Goal: Contribute content: Contribute content

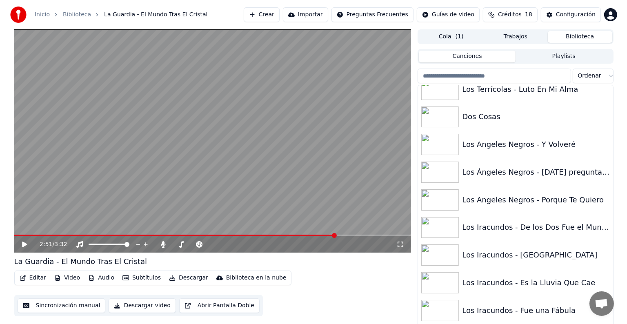
scroll to position [9636, 0]
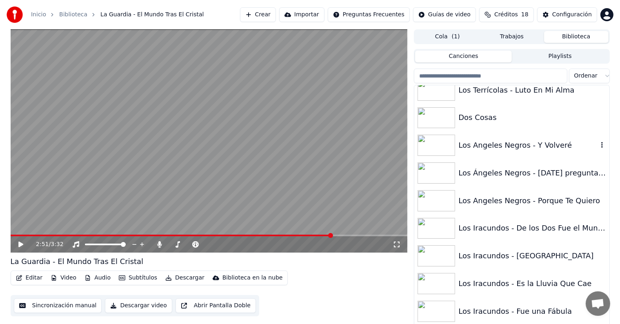
click at [503, 146] on div "Los Angeles Negros - Y Volveré" at bounding box center [527, 145] width 139 height 11
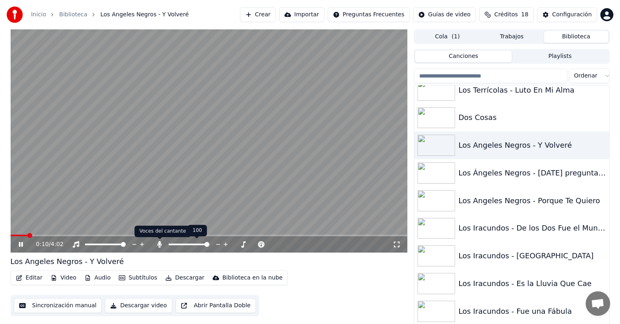
click at [159, 245] on icon at bounding box center [159, 244] width 4 height 7
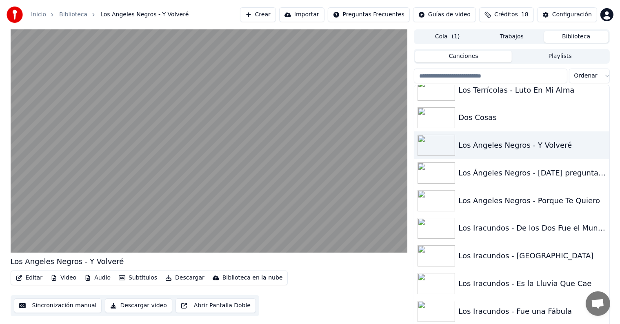
click at [470, 121] on div "Dos Cosas" at bounding box center [531, 117] width 147 height 11
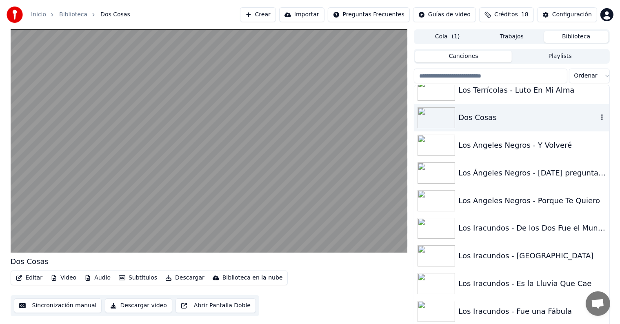
click at [30, 277] on button "Editar" at bounding box center [29, 277] width 33 height 11
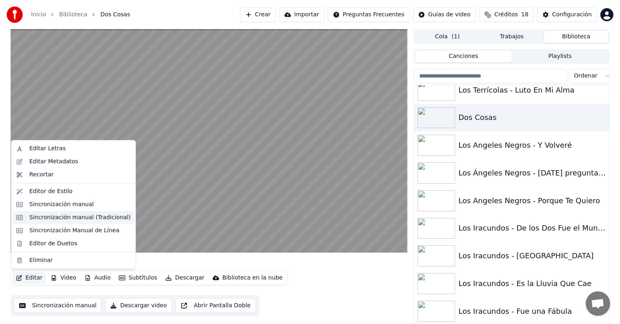
click at [29, 217] on div "Sincronización manual (Tradicional)" at bounding box center [79, 217] width 101 height 8
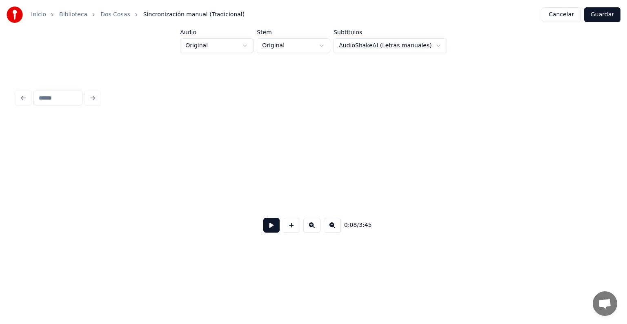
scroll to position [0, 1782]
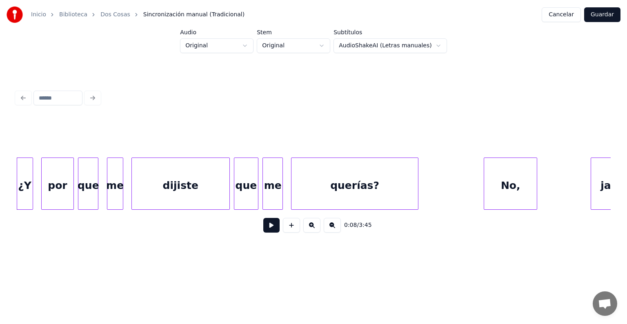
click at [18, 184] on div at bounding box center [18, 183] width 2 height 51
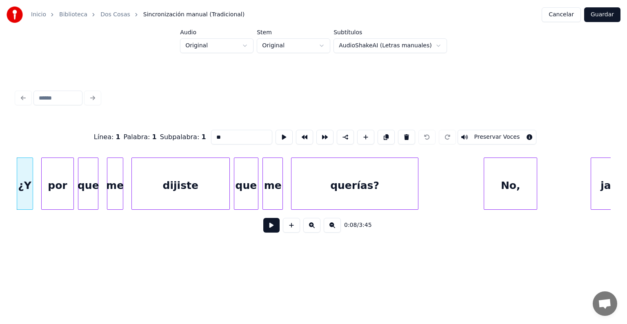
click at [263, 228] on button at bounding box center [271, 225] width 16 height 15
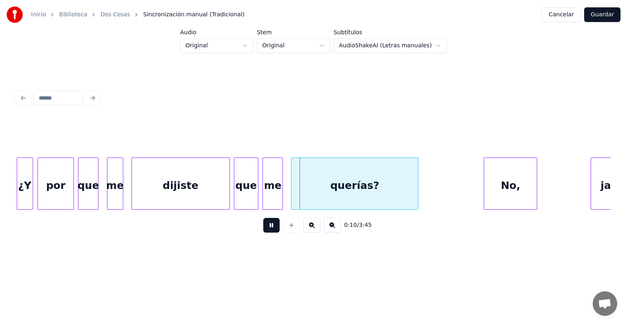
click at [42, 191] on div "por" at bounding box center [55, 185] width 35 height 55
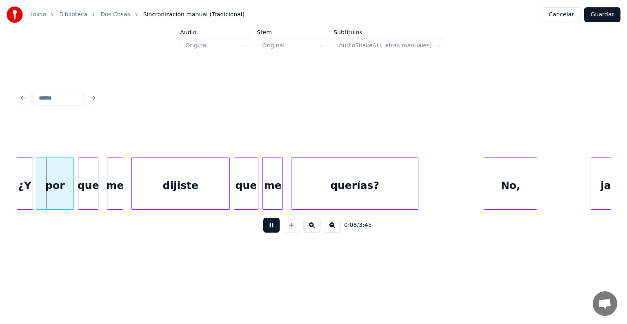
click at [22, 189] on div "¿Y" at bounding box center [25, 185] width 16 height 55
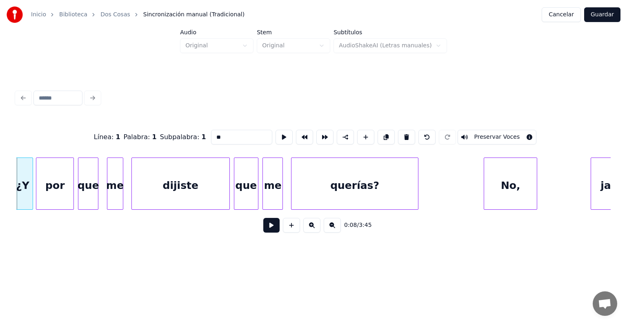
click at [16, 189] on div at bounding box center [14, 183] width 2 height 51
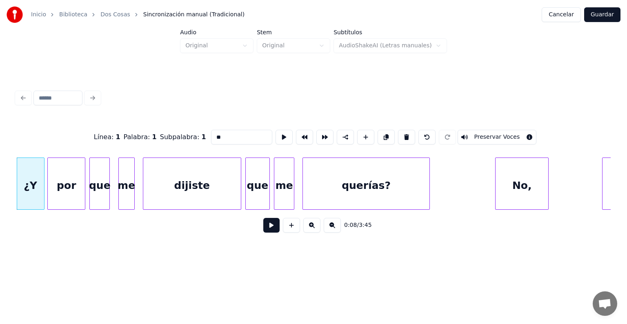
click at [24, 186] on div "¿Y" at bounding box center [30, 185] width 27 height 55
click at [483, 131] on button "Preservar Voces" at bounding box center [496, 137] width 79 height 15
click at [68, 183] on div "por" at bounding box center [66, 185] width 37 height 55
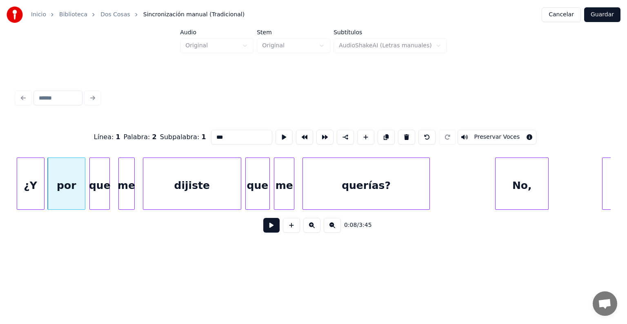
click at [491, 131] on button "Preservar Voces" at bounding box center [496, 137] width 79 height 15
click at [98, 186] on div "que" at bounding box center [100, 185] width 20 height 55
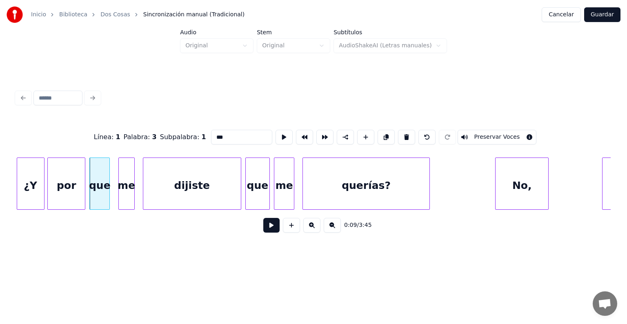
click at [486, 133] on button "Preservar Voces" at bounding box center [496, 137] width 79 height 15
click at [127, 183] on div "me" at bounding box center [127, 185] width 16 height 55
click at [484, 130] on button "Preservar Voces" at bounding box center [496, 137] width 79 height 15
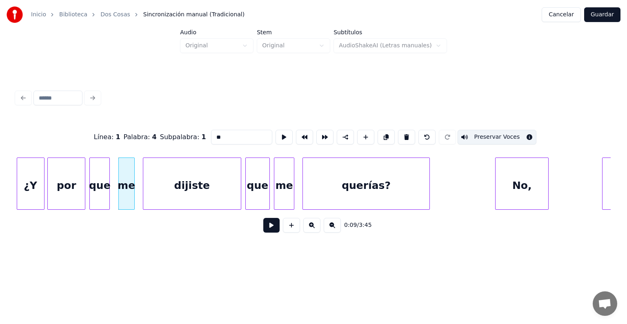
click at [184, 179] on div "dijiste" at bounding box center [192, 185] width 98 height 55
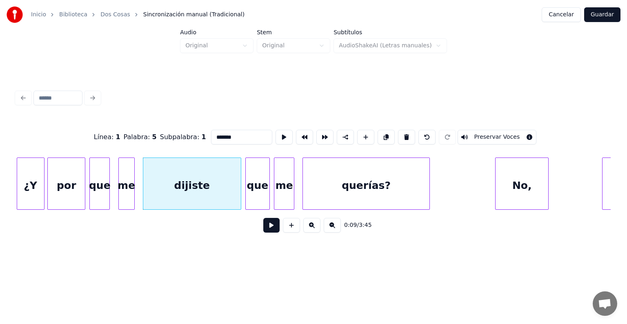
click at [486, 133] on button "Preservar Voces" at bounding box center [496, 137] width 79 height 15
click at [255, 190] on div "que" at bounding box center [258, 185] width 24 height 55
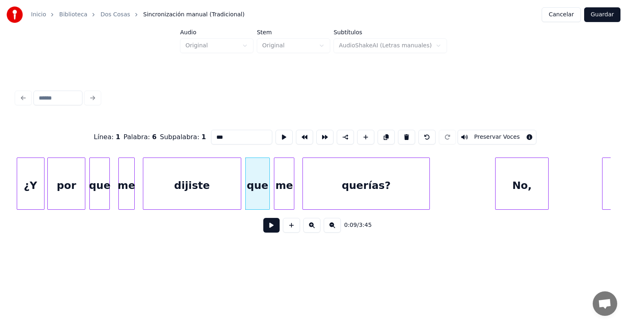
click at [485, 133] on button "Preservar Voces" at bounding box center [496, 137] width 79 height 15
click at [275, 189] on div at bounding box center [275, 183] width 2 height 51
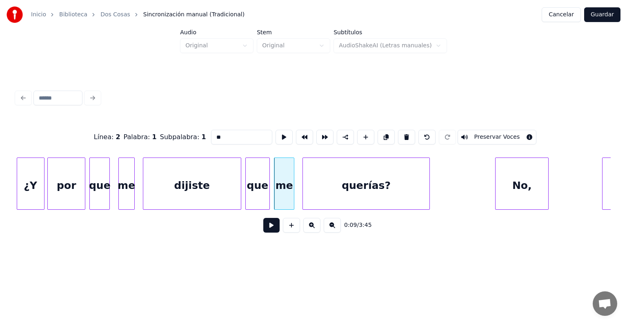
click at [485, 133] on button "Preservar Voces" at bounding box center [496, 137] width 79 height 15
click at [361, 183] on div "querías?" at bounding box center [366, 185] width 126 height 55
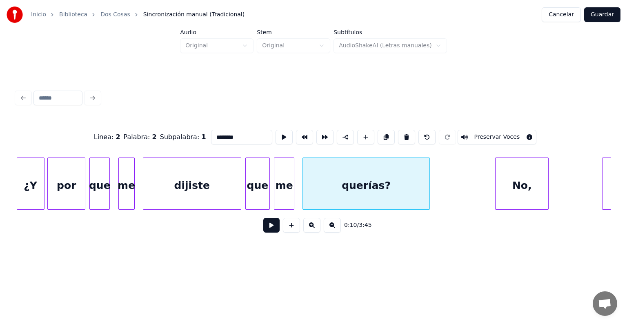
click at [486, 131] on button "Preservar Voces" at bounding box center [496, 137] width 79 height 15
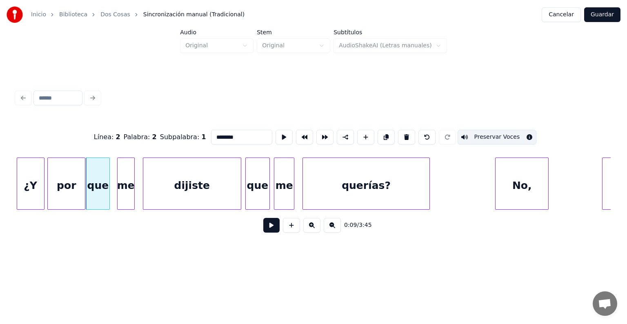
click at [119, 197] on div "me" at bounding box center [126, 185] width 17 height 55
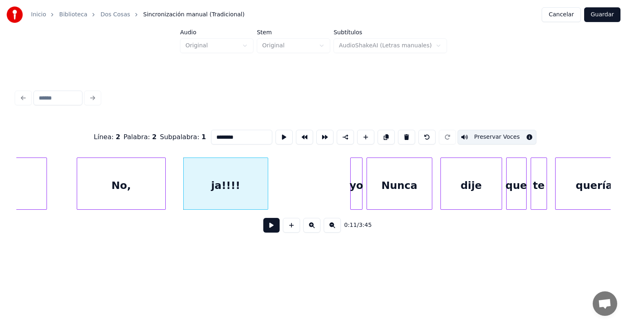
scroll to position [0, 2154]
click at [122, 184] on div "No," at bounding box center [120, 185] width 88 height 55
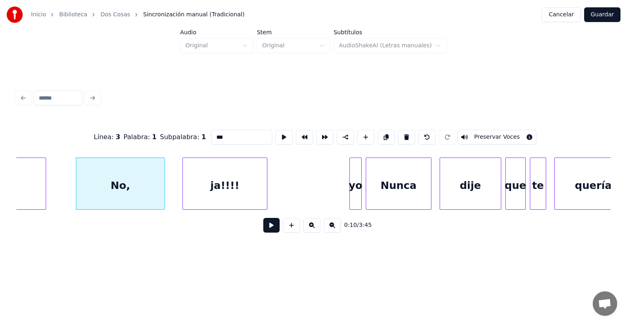
click at [502, 130] on button "Preservar Voces" at bounding box center [496, 137] width 79 height 15
click at [208, 180] on div "ja!!!!" at bounding box center [225, 185] width 84 height 55
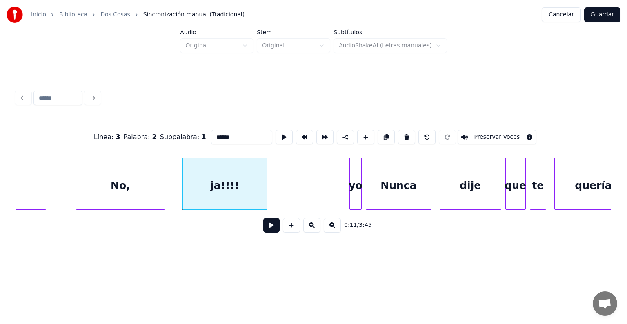
click at [504, 130] on button "Preservar Voces" at bounding box center [496, 137] width 79 height 15
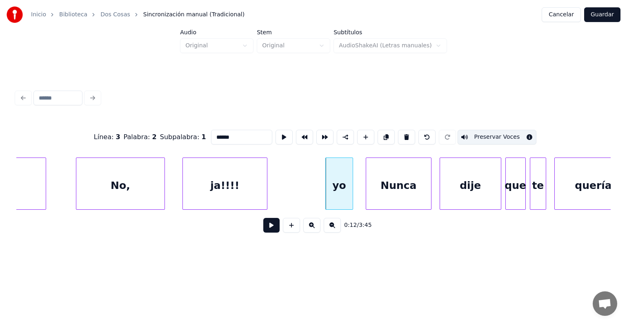
click at [339, 184] on div "yo" at bounding box center [339, 185] width 27 height 55
click at [505, 137] on button "Preservar Voces" at bounding box center [496, 137] width 79 height 15
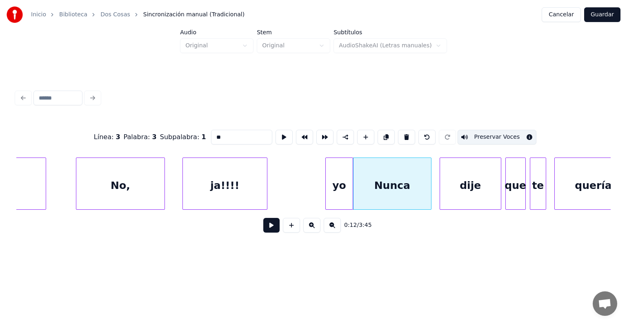
click at [369, 186] on div "Nunca" at bounding box center [392, 185] width 78 height 55
click at [504, 133] on button "Preservar Voces" at bounding box center [496, 137] width 79 height 15
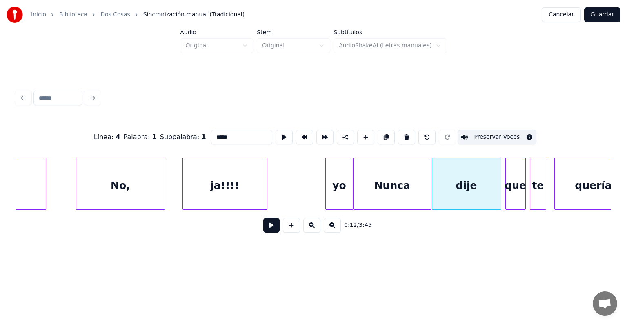
click at [447, 192] on div "dije" at bounding box center [466, 185] width 69 height 55
click at [510, 134] on button "Preservar Voces" at bounding box center [496, 137] width 79 height 15
click at [333, 187] on div "yo" at bounding box center [339, 185] width 27 height 55
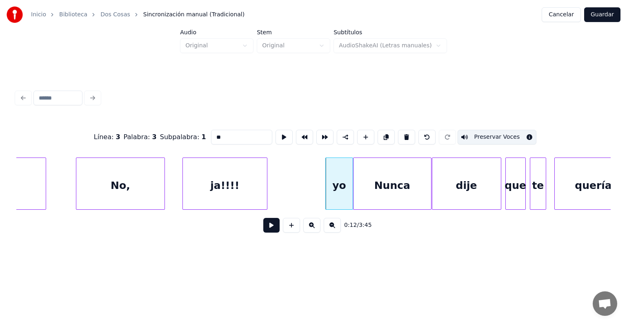
click at [486, 134] on button "Preservar Voces" at bounding box center [496, 137] width 79 height 15
click at [391, 183] on div "Nunca" at bounding box center [392, 185] width 78 height 55
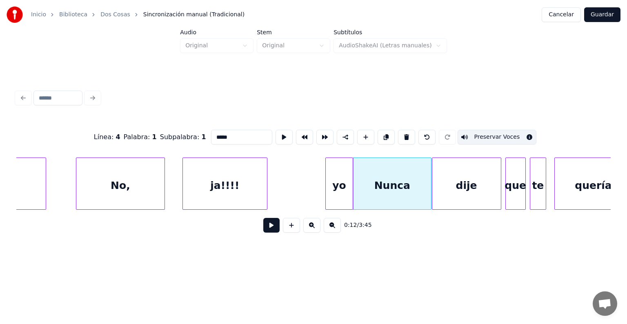
click at [484, 133] on button "Preservar Voces" at bounding box center [496, 137] width 79 height 15
click at [455, 183] on div "dije" at bounding box center [466, 185] width 69 height 55
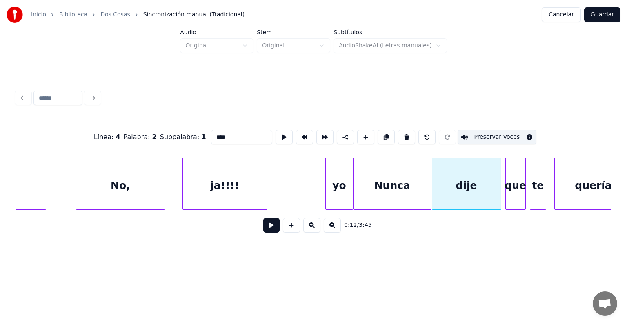
click at [485, 135] on button "Preservar Voces" at bounding box center [496, 137] width 79 height 15
click at [215, 189] on div "ja!!!!" at bounding box center [225, 185] width 84 height 55
type input "******"
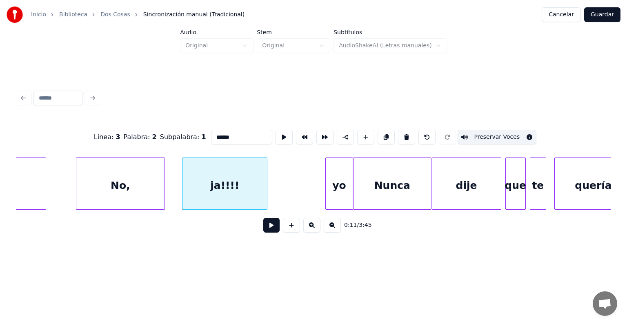
click at [263, 231] on button at bounding box center [271, 225] width 16 height 15
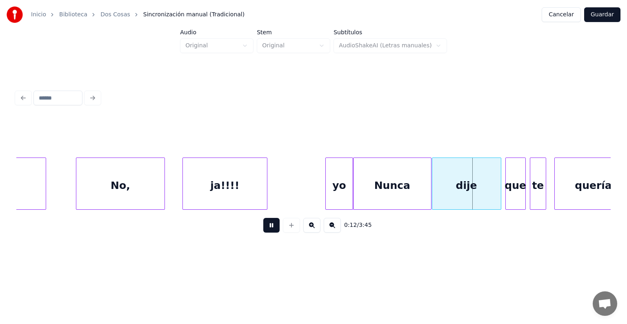
click at [271, 229] on button at bounding box center [271, 225] width 16 height 15
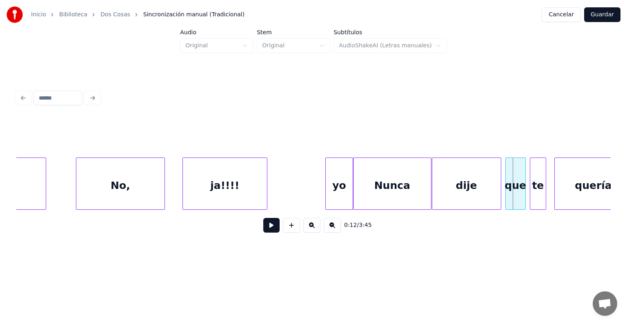
click at [216, 182] on div "ja!!!!" at bounding box center [225, 185] width 84 height 55
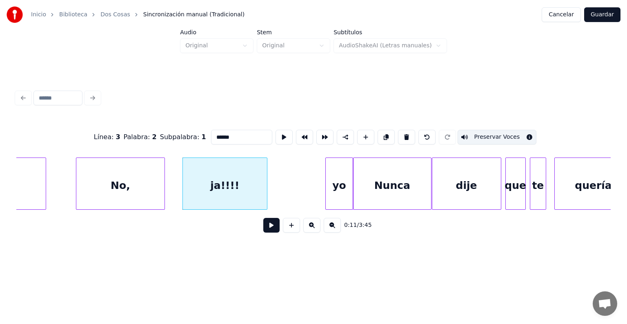
click at [508, 132] on button "Preservar Voces" at bounding box center [496, 137] width 79 height 15
click at [131, 170] on div "No," at bounding box center [120, 185] width 88 height 55
type input "***"
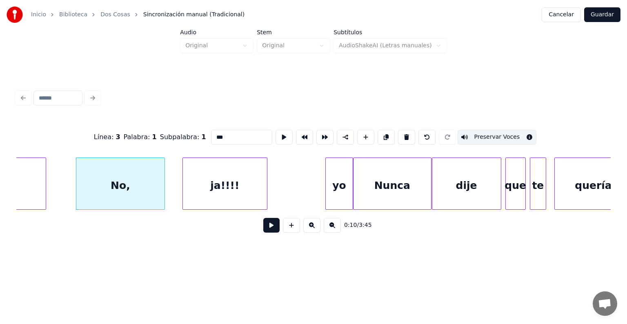
click at [507, 131] on button "Preservar Voces" at bounding box center [496, 137] width 79 height 15
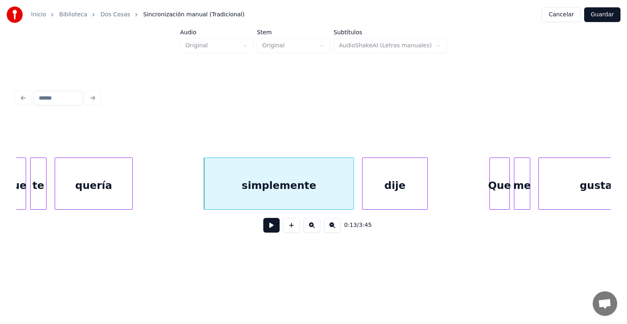
scroll to position [0, 2666]
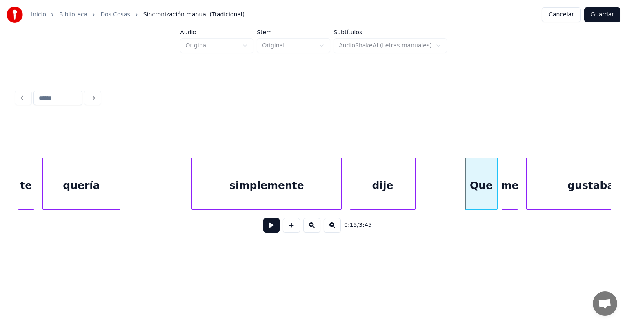
click at [478, 180] on div "Que" at bounding box center [480, 185] width 31 height 55
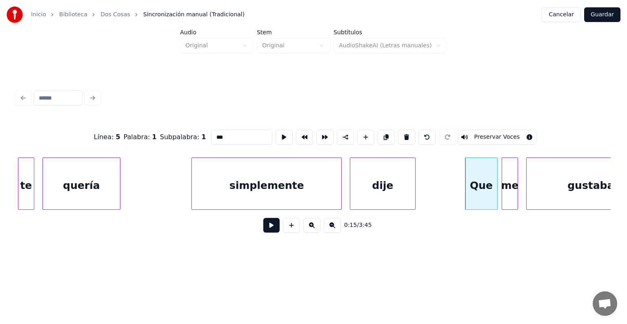
click at [489, 132] on button "Preservar Voces" at bounding box center [496, 137] width 79 height 15
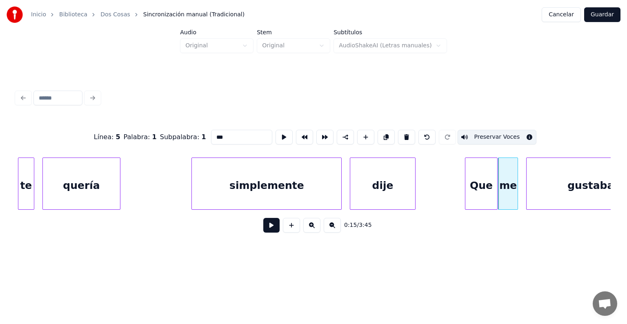
click at [499, 184] on div at bounding box center [499, 183] width 2 height 51
click at [489, 134] on button "Preservar Voces" at bounding box center [496, 137] width 79 height 15
click at [544, 187] on div "gustabas" at bounding box center [593, 185] width 134 height 55
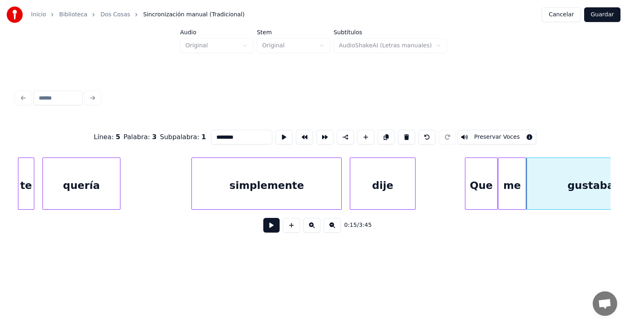
click at [498, 136] on button "Preservar Voces" at bounding box center [496, 137] width 79 height 15
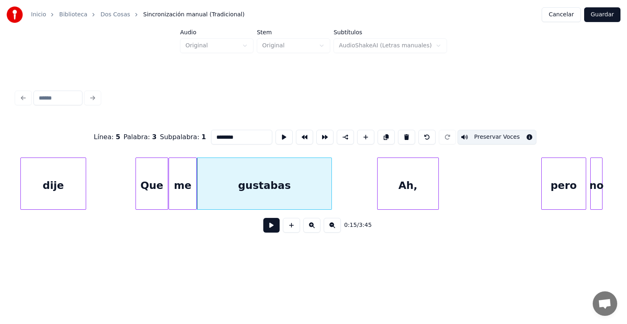
scroll to position [0, 2996]
click at [149, 187] on div "Que" at bounding box center [150, 185] width 31 height 55
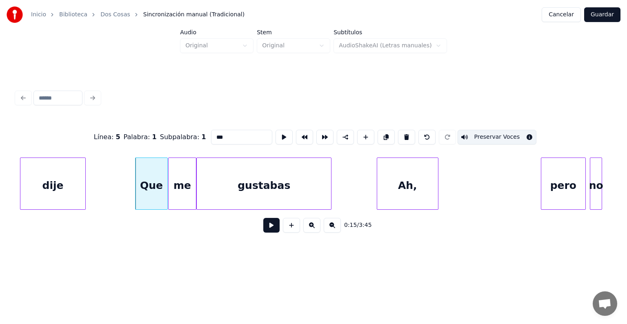
click at [506, 131] on button "Preservar Voces" at bounding box center [496, 137] width 79 height 15
click at [179, 183] on div "me" at bounding box center [182, 185] width 27 height 55
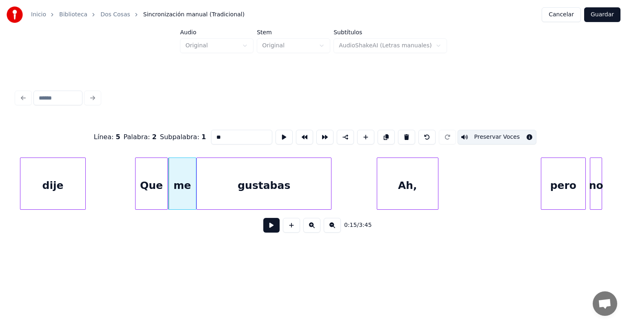
click at [503, 132] on button "Preservar Voces" at bounding box center [496, 137] width 79 height 15
click at [225, 187] on div "gustabas" at bounding box center [264, 185] width 134 height 55
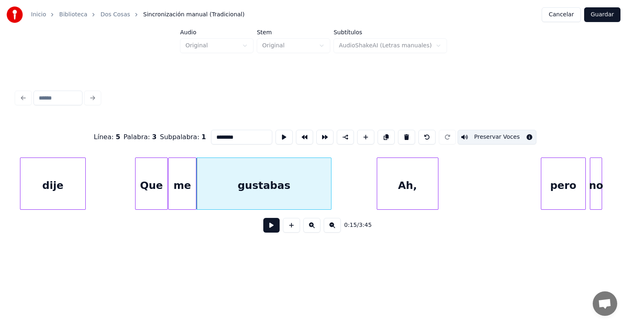
click at [498, 132] on button "Preservar Voces" at bounding box center [496, 137] width 79 height 15
click at [152, 181] on div "Que" at bounding box center [150, 185] width 31 height 55
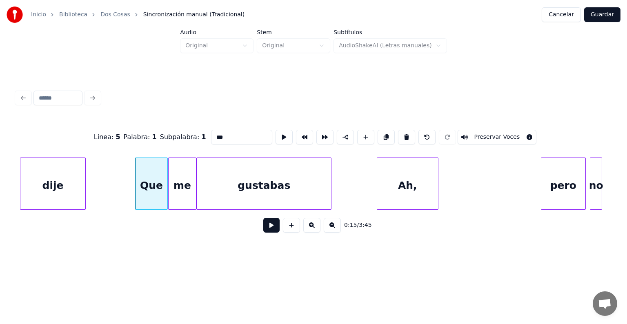
click at [182, 184] on div "me" at bounding box center [182, 185] width 27 height 55
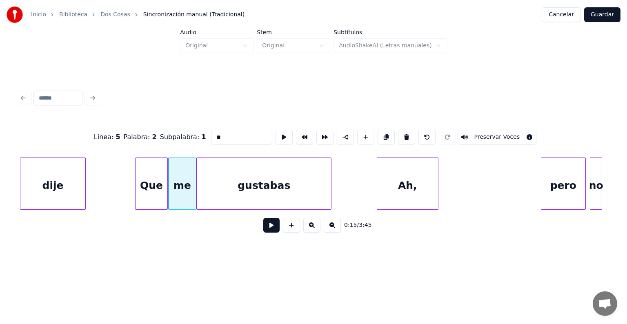
click at [216, 187] on div "gustabas" at bounding box center [264, 185] width 134 height 55
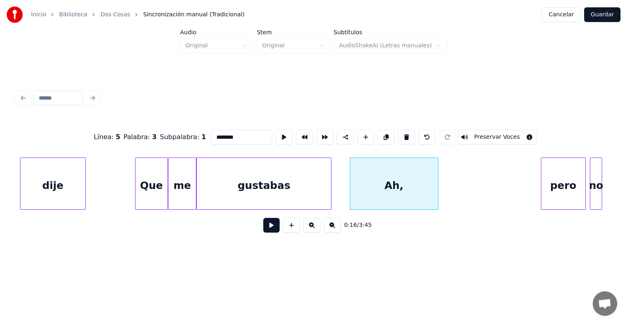
click at [370, 183] on div "Ah," at bounding box center [394, 185] width 88 height 55
click at [514, 135] on button "Preservar Voces" at bounding box center [496, 137] width 79 height 15
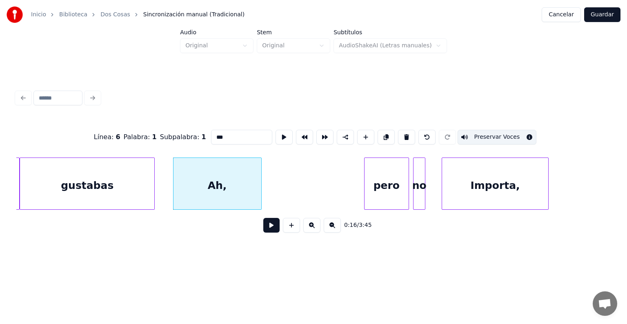
scroll to position [0, 3173]
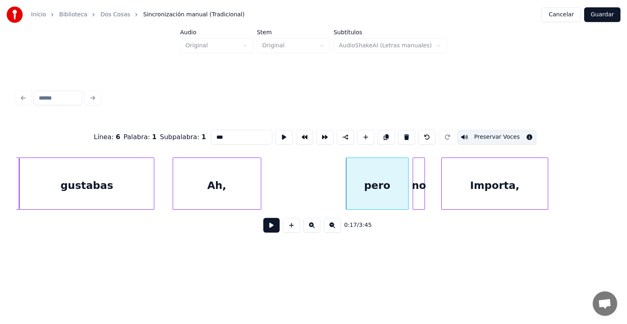
click at [366, 183] on div "pero" at bounding box center [377, 185] width 62 height 55
click at [506, 135] on button "Preservar Voces" at bounding box center [496, 137] width 79 height 15
click at [414, 187] on div "no" at bounding box center [417, 185] width 14 height 55
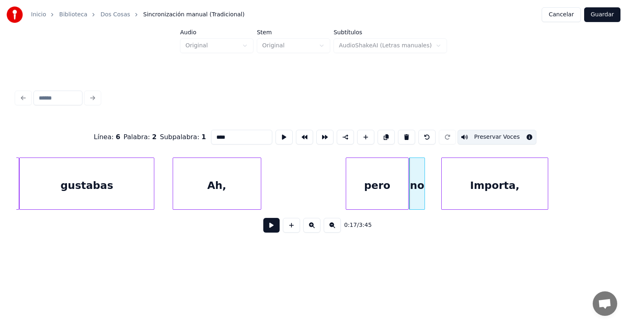
click at [415, 184] on div "no" at bounding box center [416, 185] width 15 height 55
click at [514, 135] on button "Preservar Voces" at bounding box center [496, 137] width 79 height 15
click at [435, 191] on div "no" at bounding box center [423, 185] width 29 height 55
click at [513, 186] on div "Importa," at bounding box center [494, 185] width 106 height 55
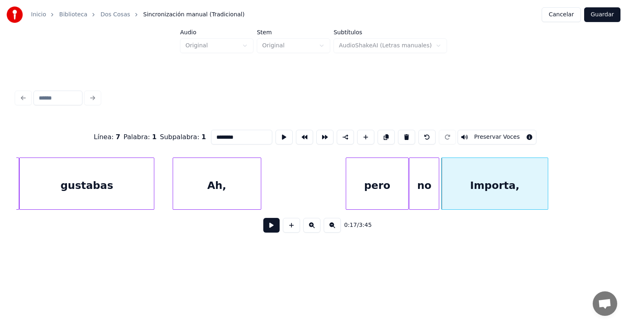
click at [519, 132] on button "Preservar Voces" at bounding box center [496, 137] width 79 height 15
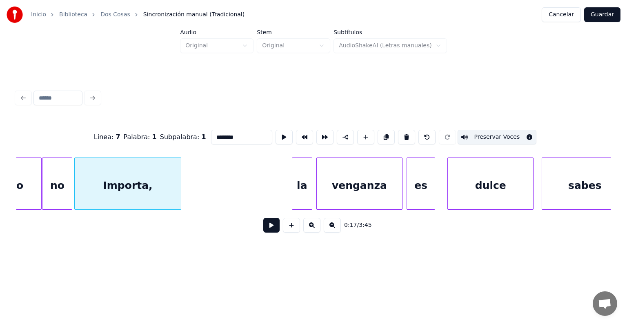
scroll to position [0, 3540]
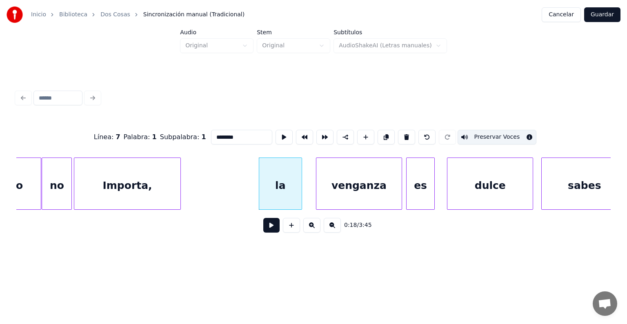
click at [276, 180] on div "la" at bounding box center [280, 185] width 42 height 55
click at [507, 130] on button "Preservar Voces" at bounding box center [496, 137] width 79 height 15
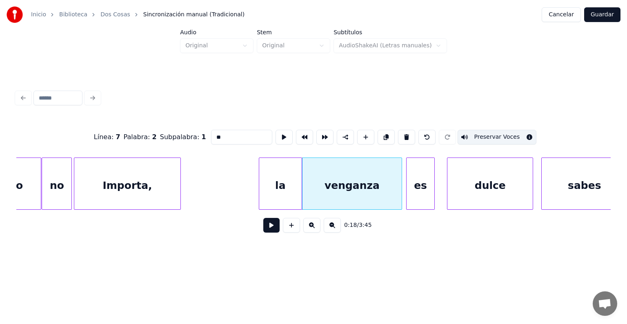
click at [324, 191] on div "venganza" at bounding box center [351, 185] width 99 height 55
click at [508, 135] on button "Preservar Voces" at bounding box center [496, 137] width 79 height 15
click at [412, 186] on div "es" at bounding box center [420, 185] width 28 height 55
type input "**"
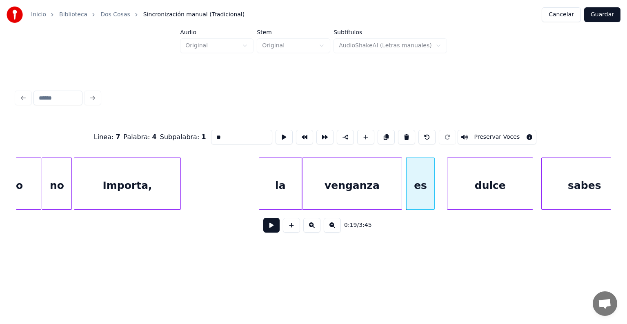
click at [273, 233] on button at bounding box center [271, 225] width 16 height 15
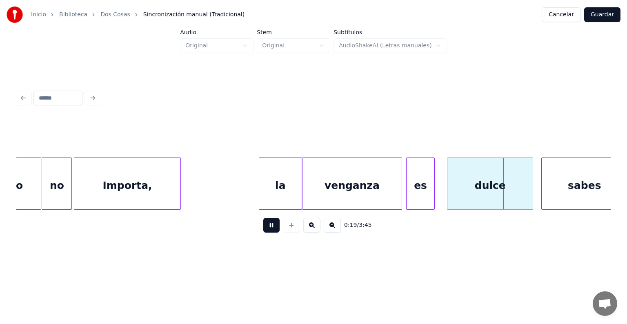
click at [263, 231] on button at bounding box center [271, 225] width 16 height 15
click at [327, 195] on div "venganza" at bounding box center [351, 185] width 99 height 55
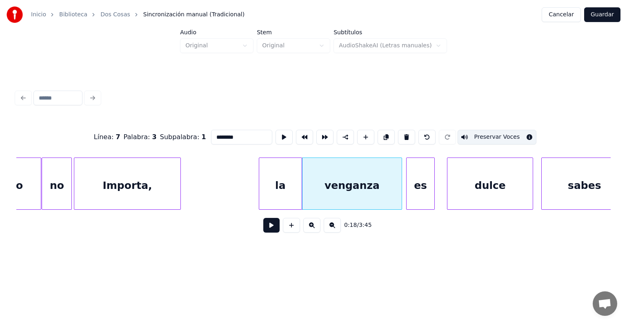
click at [263, 230] on button at bounding box center [271, 225] width 16 height 15
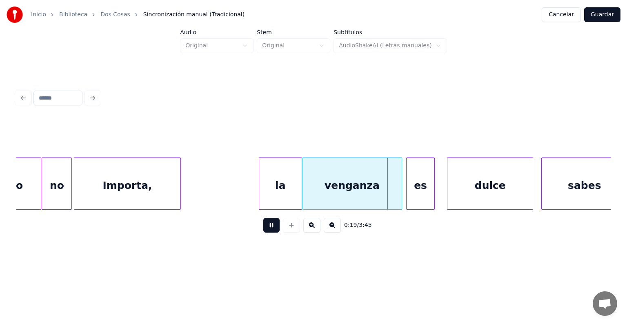
click at [263, 230] on button at bounding box center [271, 225] width 16 height 15
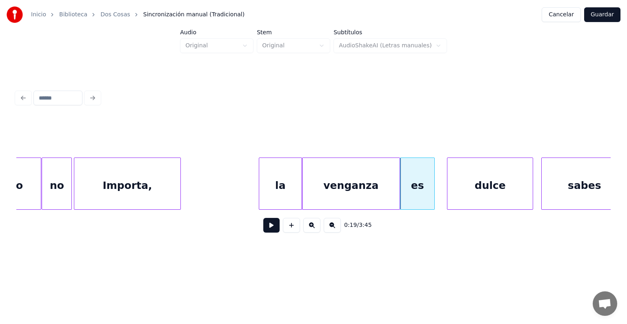
click at [416, 191] on div "es" at bounding box center [417, 185] width 34 height 55
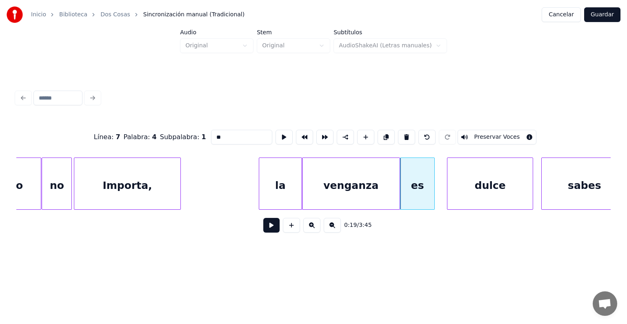
click at [508, 133] on button "Preservar Voces" at bounding box center [496, 137] width 79 height 15
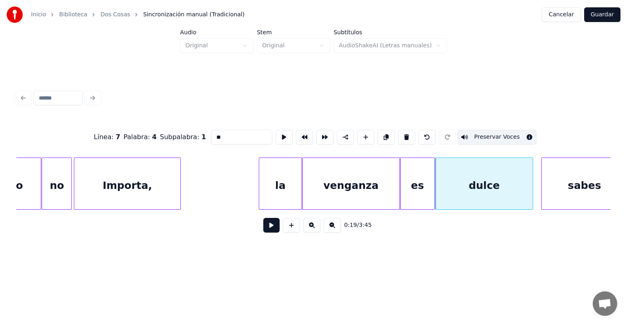
click at [452, 191] on div "dulce" at bounding box center [483, 185] width 97 height 55
click at [503, 134] on button "Preservar Voces" at bounding box center [496, 137] width 79 height 15
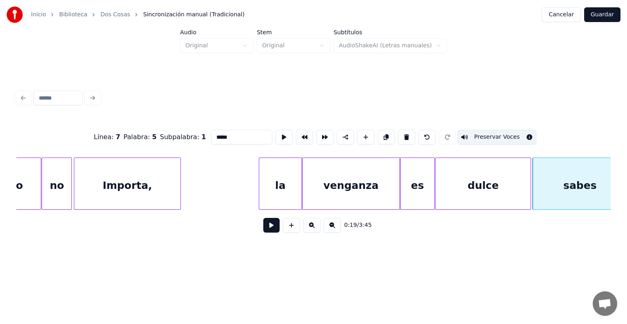
click at [548, 193] on div "sabes" at bounding box center [579, 185] width 94 height 55
click at [489, 131] on button "Preservar Voces" at bounding box center [496, 137] width 79 height 15
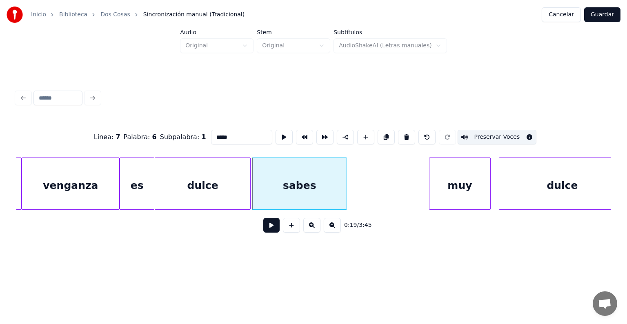
scroll to position [0, 3821]
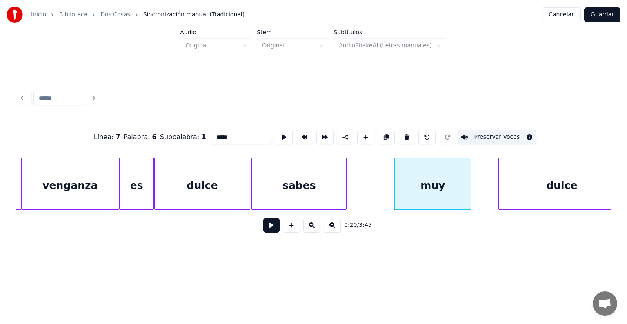
click at [427, 177] on div "muy" at bounding box center [433, 185] width 77 height 55
click at [488, 132] on button "Preservar Voces" at bounding box center [496, 137] width 79 height 15
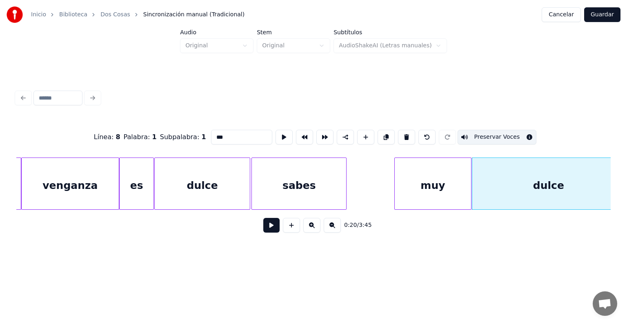
click at [502, 187] on div "dulce" at bounding box center [548, 185] width 153 height 55
type input "*****"
click at [486, 135] on button "Preservar Voces" at bounding box center [496, 137] width 79 height 15
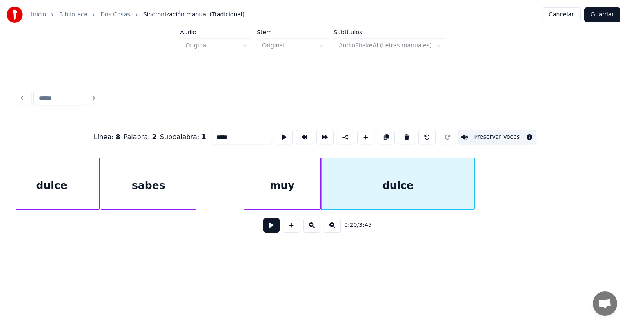
scroll to position [0, 3973]
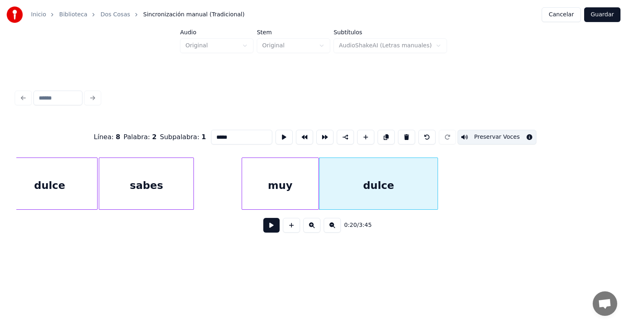
click at [603, 11] on button "Guardar" at bounding box center [602, 14] width 36 height 15
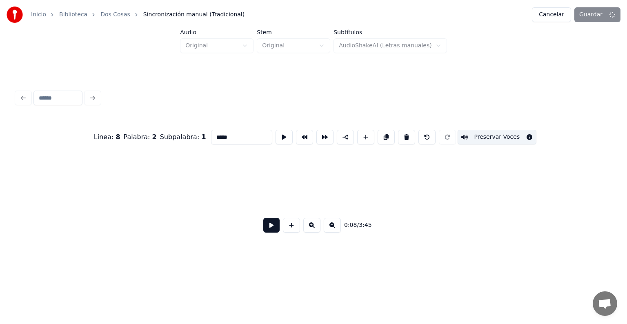
scroll to position [0, 1782]
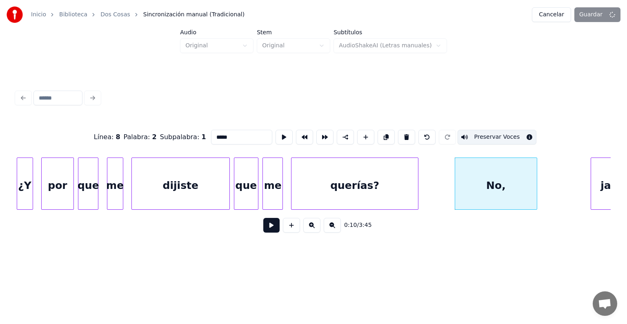
click at [562, 82] on div "Línea : 8 Palabra : 2 Subpalabra : 1 ***** Preservar Voces 0:10 / 3:45" at bounding box center [313, 163] width 601 height 162
click at [591, 15] on div "Cancelar Guardar" at bounding box center [576, 14] width 89 height 15
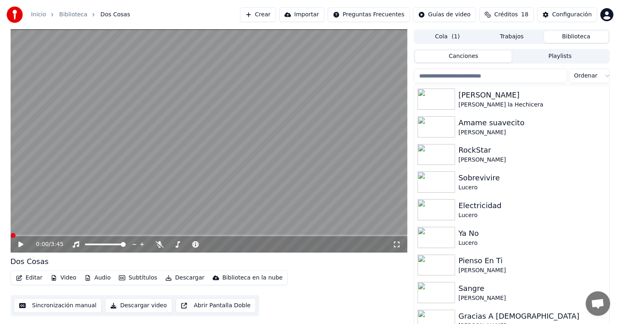
click at [20, 244] on icon at bounding box center [20, 245] width 5 height 6
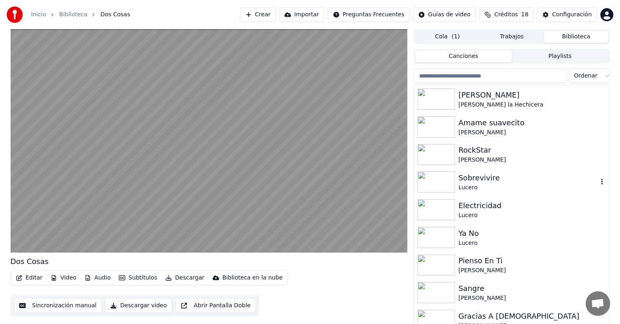
click at [83, 178] on video at bounding box center [209, 140] width 397 height 223
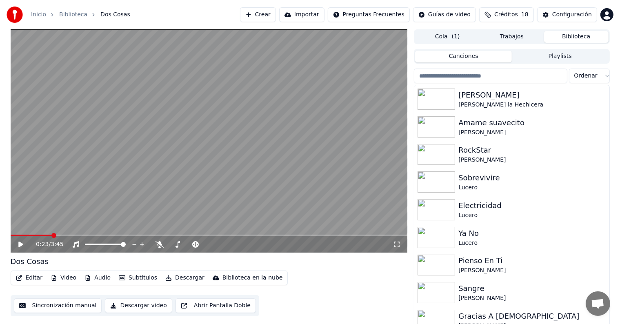
click at [178, 245] on icon at bounding box center [177, 244] width 4 height 7
click at [20, 247] on icon at bounding box center [26, 244] width 19 height 7
click at [20, 245] on icon at bounding box center [21, 244] width 4 height 5
click at [23, 241] on div "1:22 / 3:45" at bounding box center [209, 244] width 390 height 8
click at [20, 245] on icon at bounding box center [20, 245] width 5 height 6
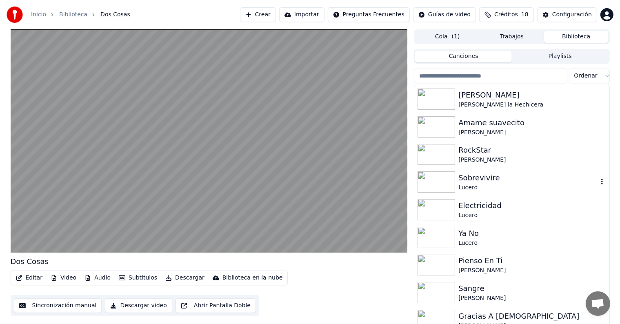
click at [98, 186] on video at bounding box center [209, 140] width 397 height 223
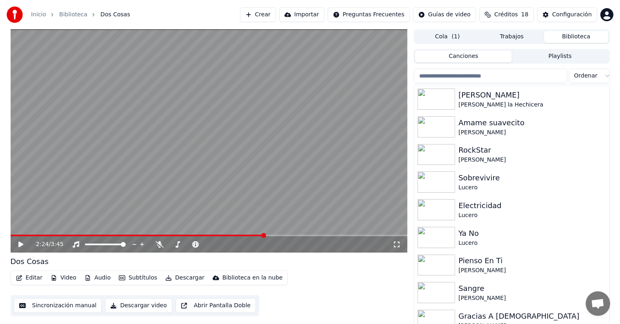
click at [146, 164] on video at bounding box center [209, 140] width 397 height 223
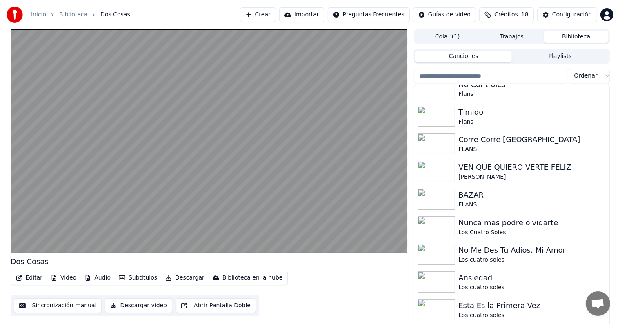
scroll to position [371, 0]
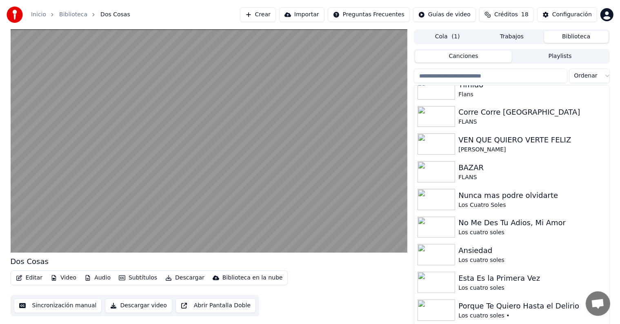
click at [435, 79] on input "search" at bounding box center [490, 76] width 153 height 15
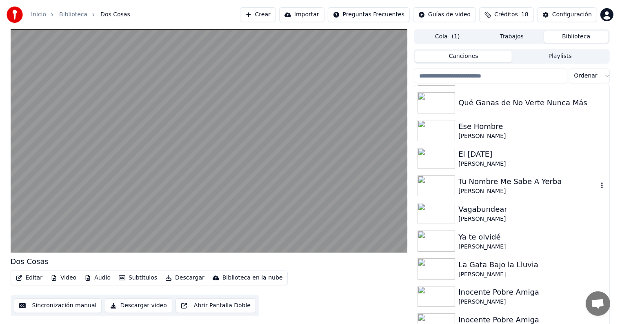
scroll to position [4852, 0]
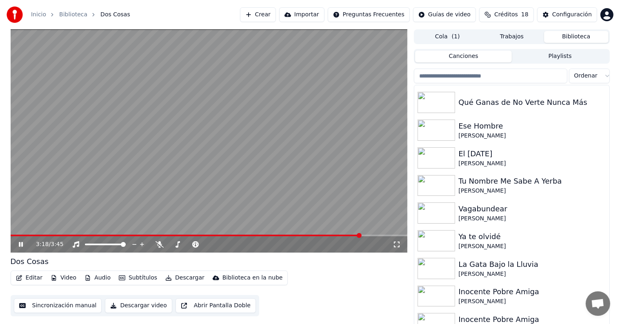
click at [270, 187] on video at bounding box center [209, 140] width 397 height 223
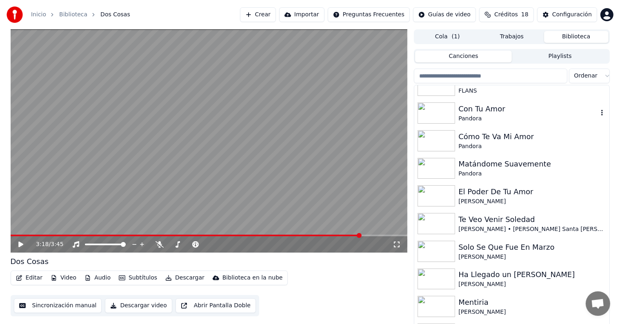
scroll to position [5341, 0]
click at [450, 76] on input "search" at bounding box center [490, 76] width 153 height 15
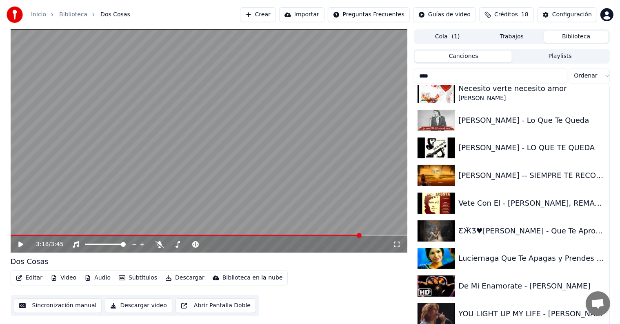
scroll to position [0, 0]
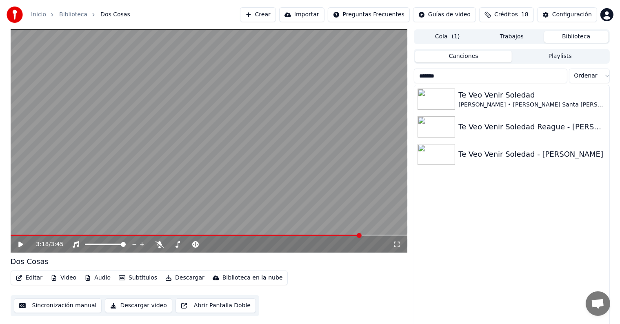
click at [465, 74] on input "******" at bounding box center [490, 76] width 153 height 15
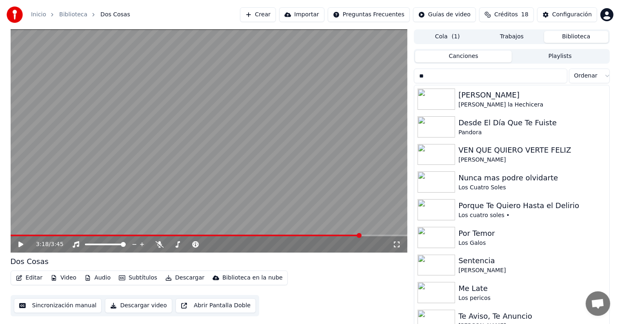
type input "*"
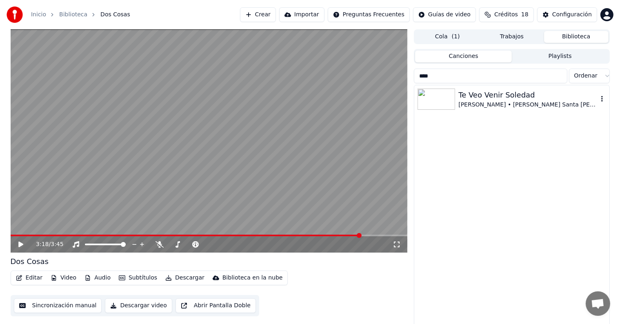
click at [474, 101] on div "[PERSON_NAME] • [PERSON_NAME] Santa [PERSON_NAME]" at bounding box center [527, 105] width 139 height 8
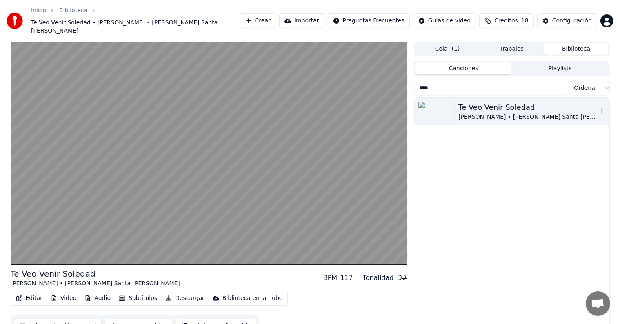
click at [434, 81] on input "****" at bounding box center [490, 88] width 153 height 15
type input "*"
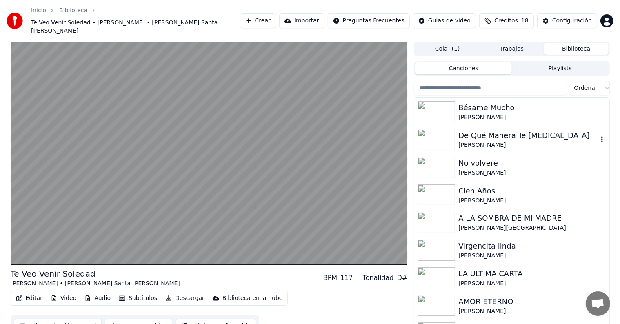
scroll to position [6132, 0]
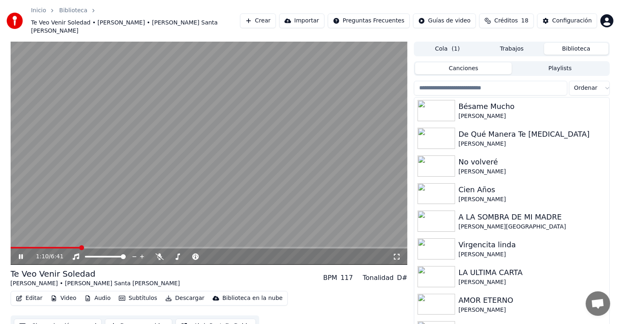
click at [336, 133] on video at bounding box center [209, 153] width 397 height 223
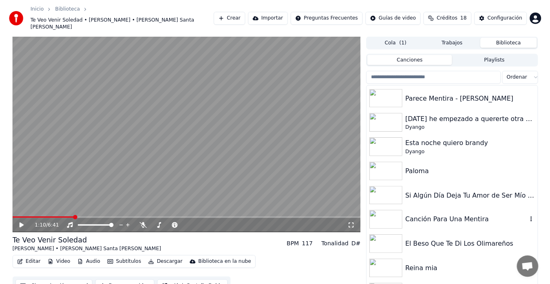
scroll to position [7660, 0]
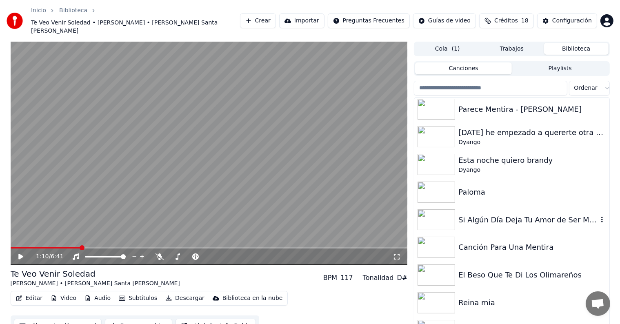
click at [472, 214] on div "Si Algún Día Deja Tu Amor de Ser Mío - Los [PERSON_NAME]" at bounding box center [527, 219] width 139 height 11
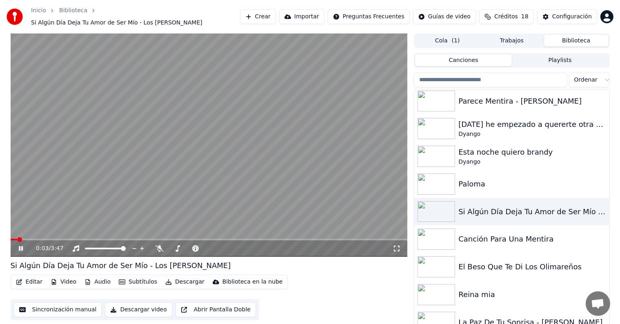
click at [22, 240] on span at bounding box center [19, 239] width 5 height 5
click at [108, 237] on span at bounding box center [109, 239] width 5 height 5
click at [145, 237] on span at bounding box center [145, 239] width 5 height 5
click at [533, 236] on div "Canción Para Una Mentira" at bounding box center [527, 238] width 139 height 11
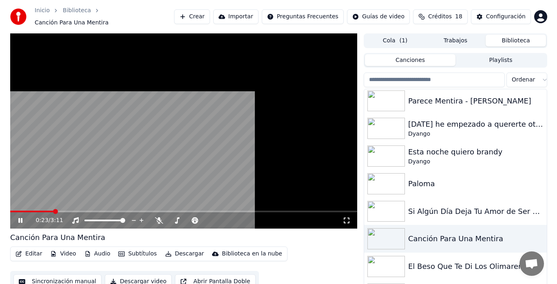
scroll to position [7660, 0]
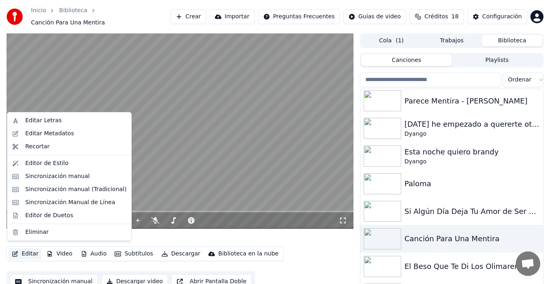
click at [20, 251] on button "Editar" at bounding box center [25, 253] width 33 height 11
click at [37, 192] on div "Sincronización manual (Tradicional)" at bounding box center [75, 190] width 101 height 8
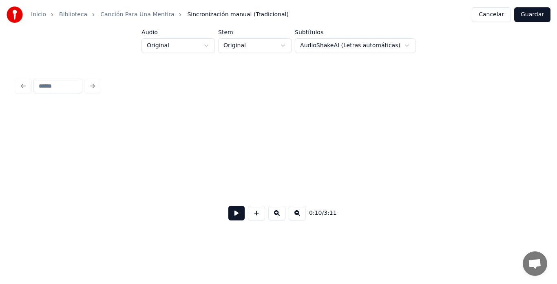
scroll to position [0, 2195]
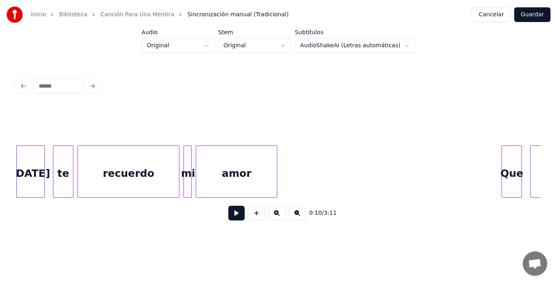
click at [228, 215] on button at bounding box center [236, 213] width 16 height 15
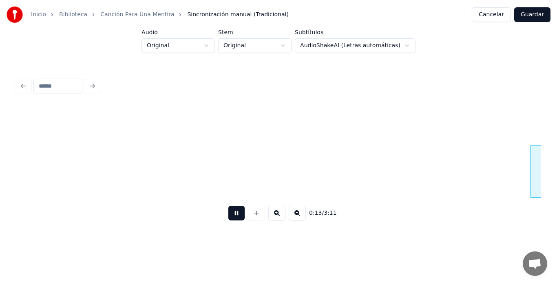
scroll to position [0, 2721]
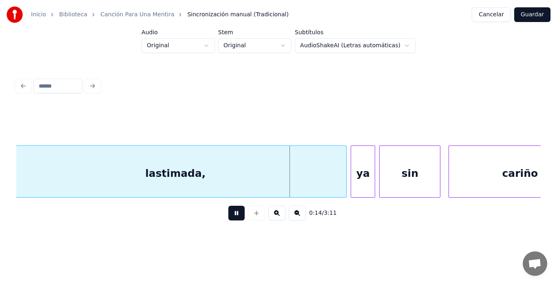
click at [228, 215] on button at bounding box center [236, 213] width 16 height 15
drag, startPoint x: 171, startPoint y: 138, endPoint x: 173, endPoint y: 175, distance: 36.4
click at [170, 144] on div "0:14 / 3:11" at bounding box center [278, 167] width 525 height 124
click at [173, 175] on div "lastimada," at bounding box center [175, 173] width 342 height 55
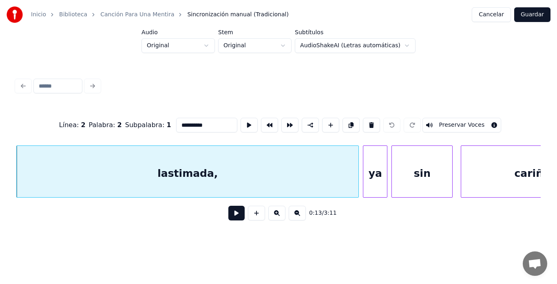
click at [194, 118] on input "**********" at bounding box center [206, 125] width 61 height 15
click at [176, 123] on input "*******" at bounding box center [206, 125] width 61 height 15
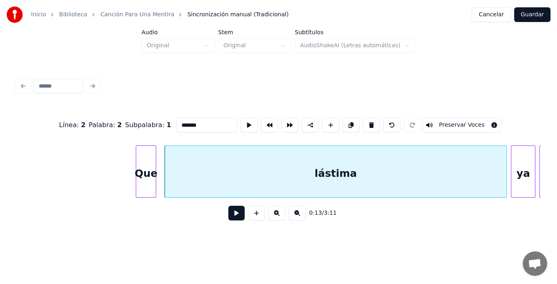
scroll to position [0, 2499]
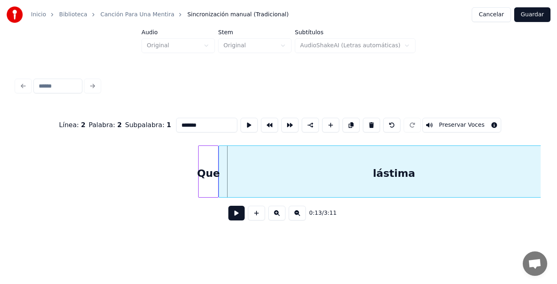
click at [221, 174] on div at bounding box center [220, 171] width 2 height 51
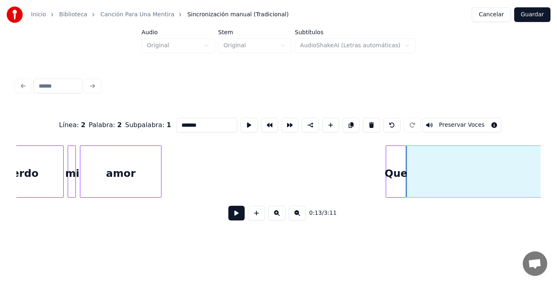
scroll to position [0, 2186]
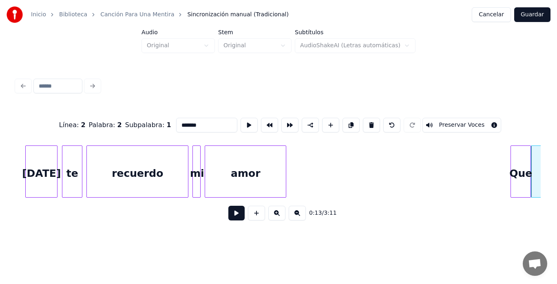
click at [56, 180] on div at bounding box center [56, 171] width 2 height 51
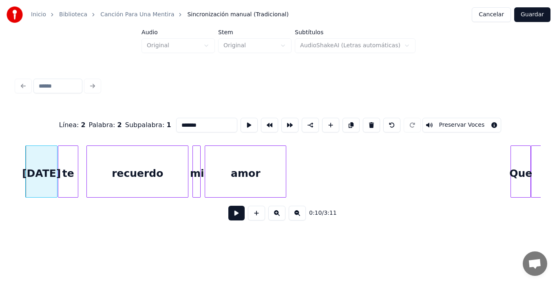
click at [61, 181] on div "te" at bounding box center [68, 173] width 20 height 55
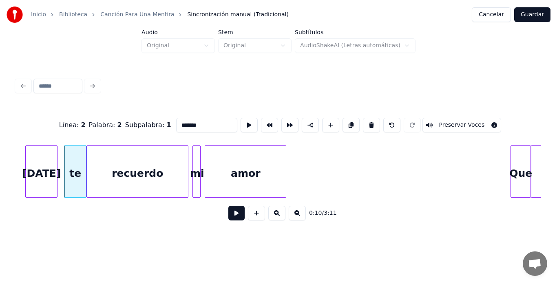
click at [85, 179] on div at bounding box center [85, 171] width 2 height 51
click at [60, 184] on div at bounding box center [60, 171] width 2 height 51
click at [192, 184] on div at bounding box center [191, 171] width 2 height 51
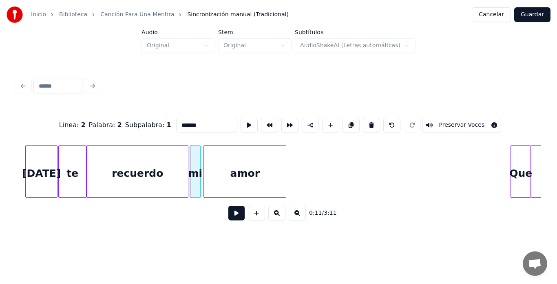
click at [205, 188] on div at bounding box center [205, 171] width 2 height 51
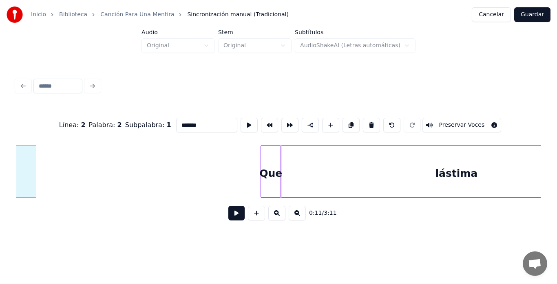
scroll to position [0, 2717]
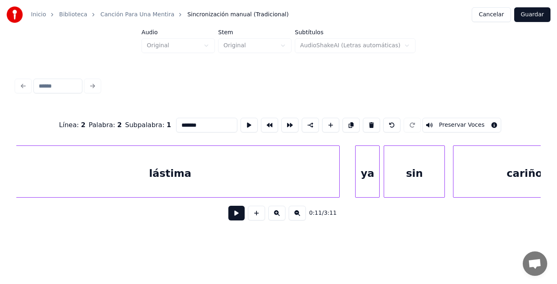
click at [338, 178] on div at bounding box center [338, 171] width 2 height 51
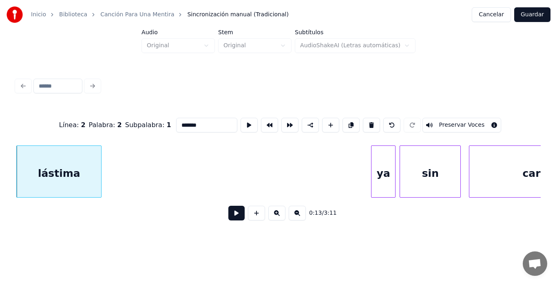
click at [101, 177] on div at bounding box center [100, 171] width 2 height 51
type input "*******"
click at [234, 220] on button at bounding box center [236, 213] width 16 height 15
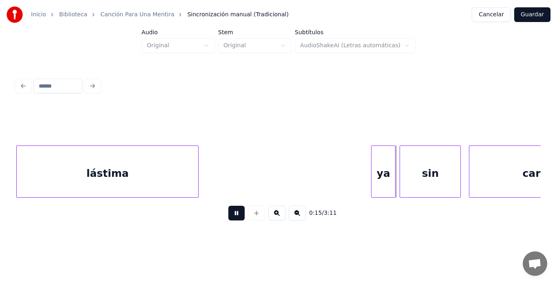
click at [198, 189] on div at bounding box center [197, 171] width 2 height 51
click at [196, 189] on div at bounding box center [196, 171] width 2 height 51
click at [373, 184] on div at bounding box center [373, 171] width 2 height 51
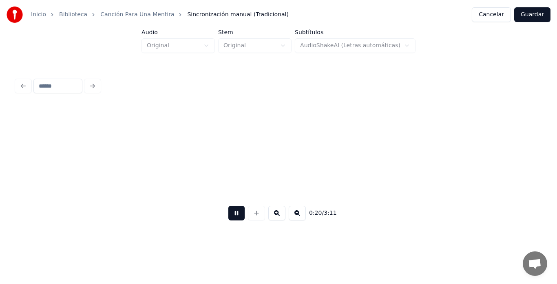
scroll to position [0, 4092]
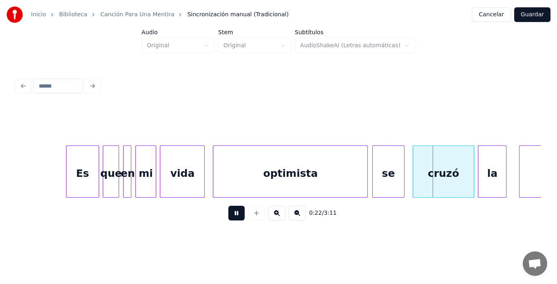
click at [66, 168] on div "Es" at bounding box center [82, 172] width 33 height 52
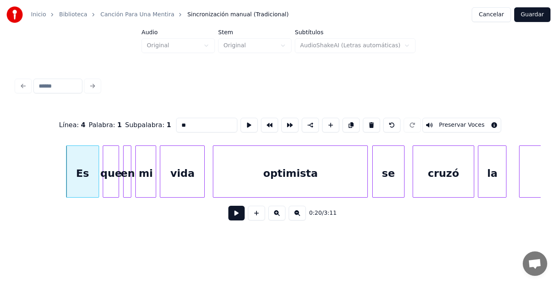
click at [69, 171] on div "Es" at bounding box center [83, 173] width 32 height 55
click at [61, 174] on div at bounding box center [61, 171] width 2 height 51
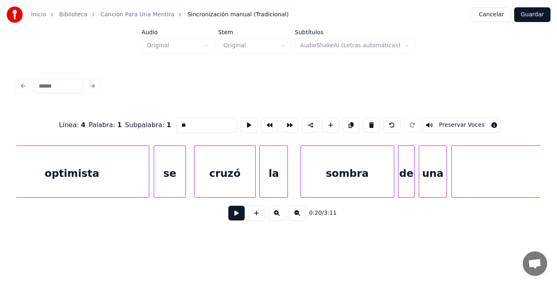
scroll to position [0, 4373]
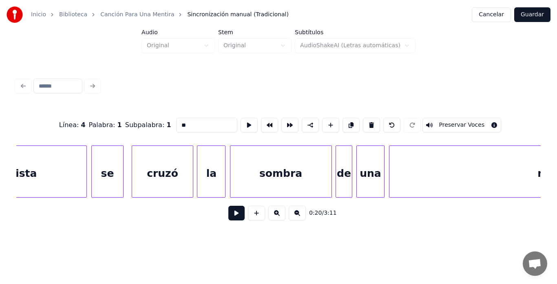
click at [231, 176] on div at bounding box center [232, 171] width 2 height 51
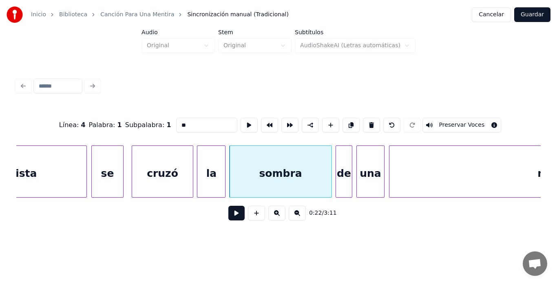
click at [238, 220] on button at bounding box center [236, 213] width 16 height 15
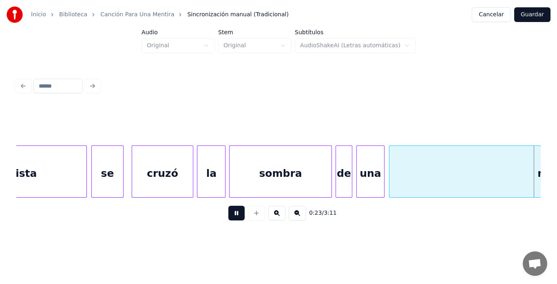
scroll to position [0, 4899]
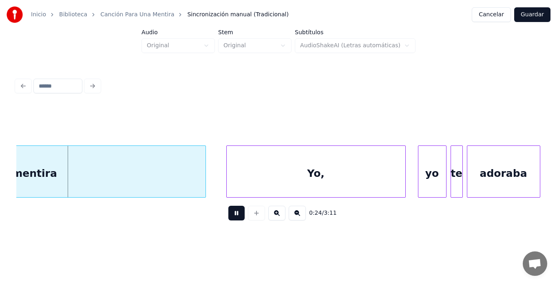
click at [238, 220] on button at bounding box center [236, 213] width 16 height 15
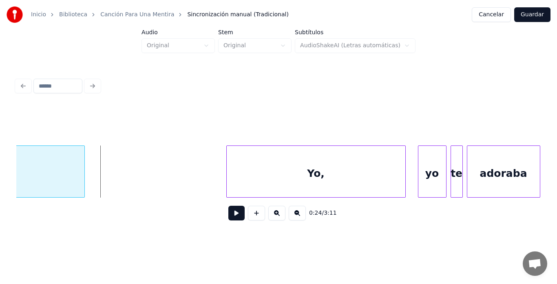
click at [83, 172] on div at bounding box center [83, 171] width 2 height 51
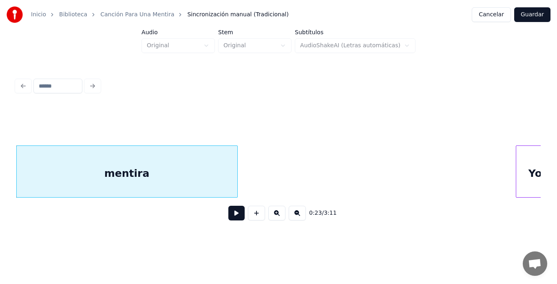
click at [517, 176] on div at bounding box center [518, 171] width 2 height 51
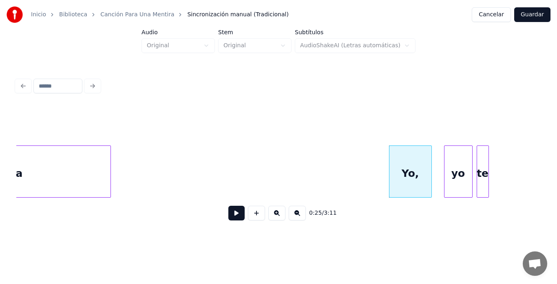
scroll to position [0, 4997]
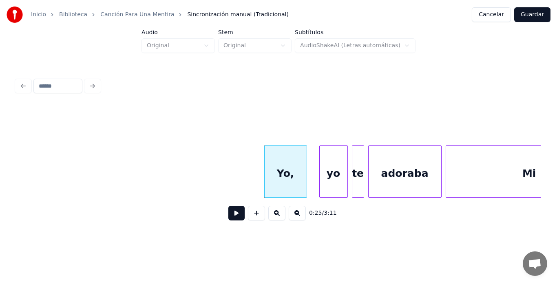
click at [228, 215] on button at bounding box center [236, 213] width 16 height 15
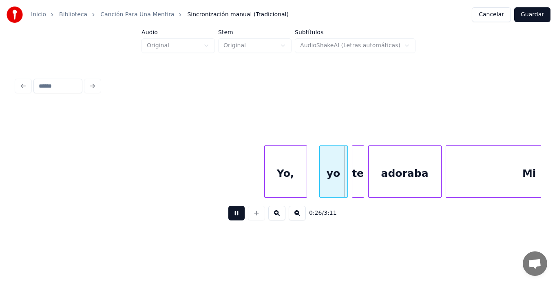
click at [228, 215] on button at bounding box center [236, 213] width 16 height 15
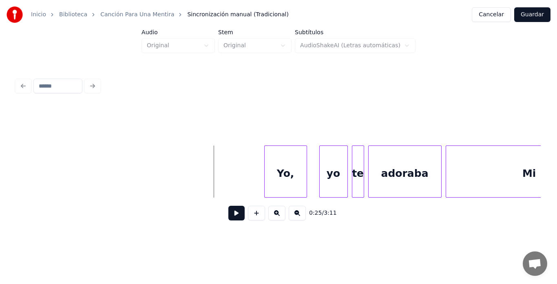
click at [228, 217] on button at bounding box center [236, 213] width 16 height 15
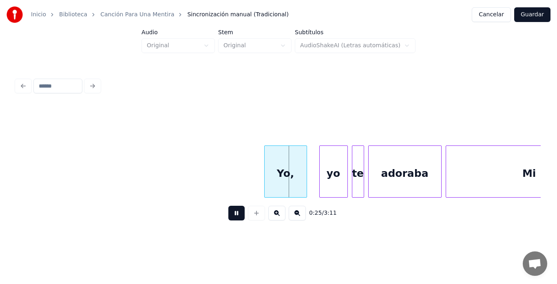
drag, startPoint x: 226, startPoint y: 217, endPoint x: 266, endPoint y: 190, distance: 47.9
click at [228, 217] on button at bounding box center [236, 213] width 16 height 15
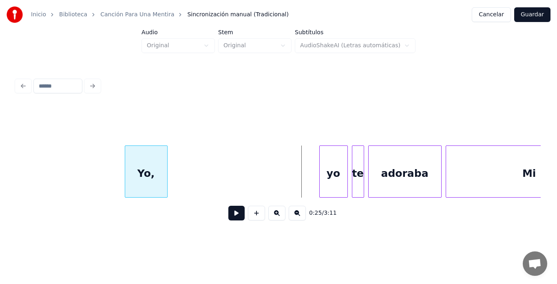
click at [136, 185] on div "Yo," at bounding box center [146, 173] width 42 height 55
click at [237, 219] on button at bounding box center [236, 213] width 16 height 15
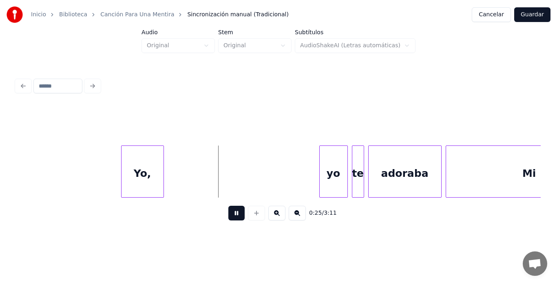
click at [237, 219] on button at bounding box center [236, 213] width 16 height 15
click at [119, 186] on div at bounding box center [120, 171] width 2 height 51
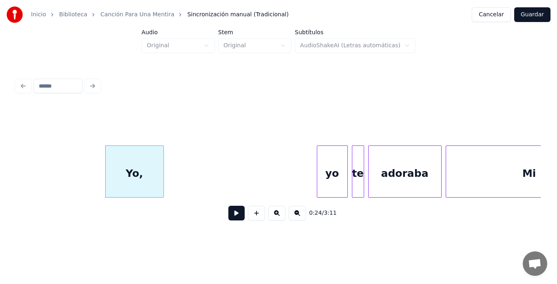
click at [318, 178] on div at bounding box center [318, 171] width 2 height 51
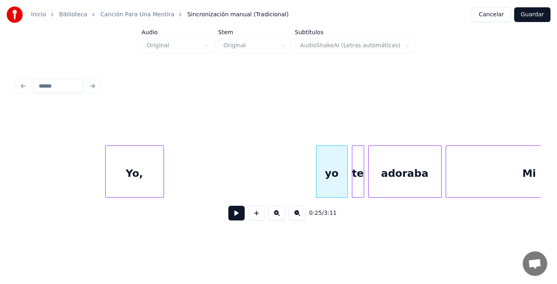
click at [231, 216] on button at bounding box center [236, 213] width 16 height 15
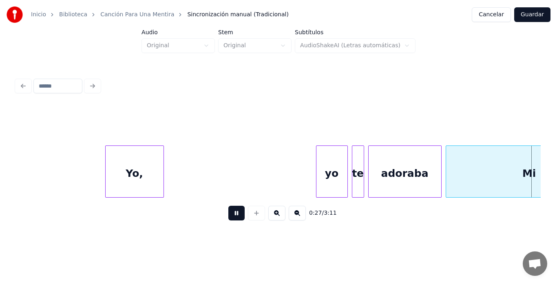
click at [231, 216] on button at bounding box center [236, 213] width 16 height 15
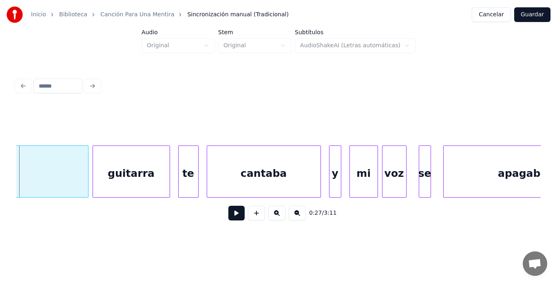
scroll to position [0, 5372]
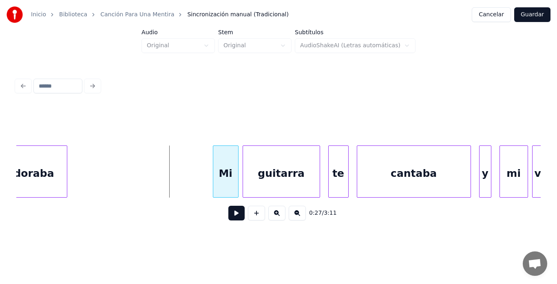
click at [214, 183] on div at bounding box center [214, 171] width 2 height 51
click at [233, 218] on button at bounding box center [236, 213] width 16 height 15
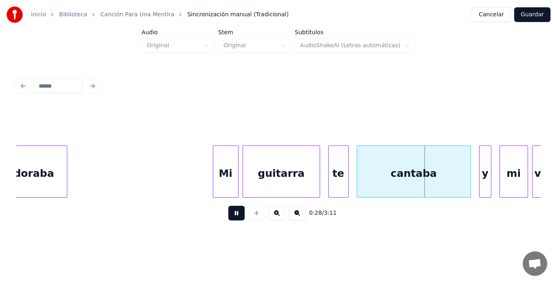
click at [233, 218] on button at bounding box center [236, 213] width 16 height 15
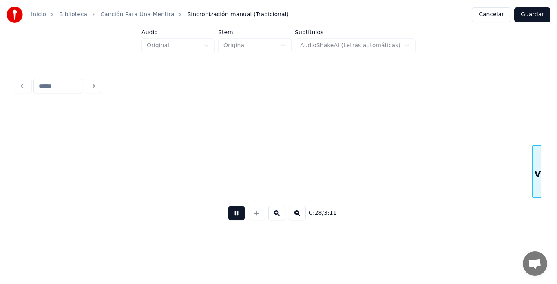
scroll to position [0, 5899]
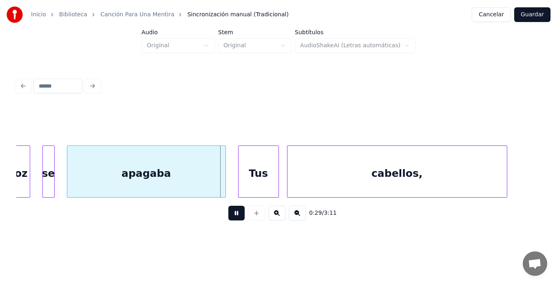
click at [233, 218] on button at bounding box center [236, 213] width 16 height 15
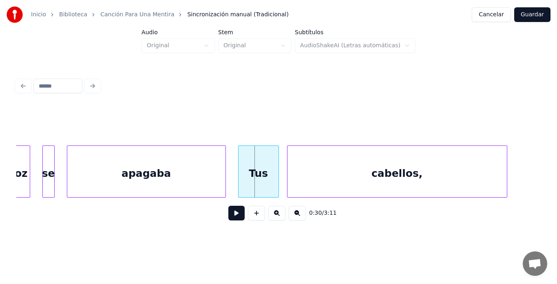
click at [233, 218] on button at bounding box center [236, 213] width 16 height 15
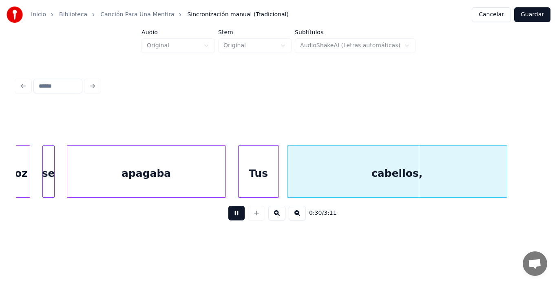
click at [233, 218] on button at bounding box center [236, 213] width 16 height 15
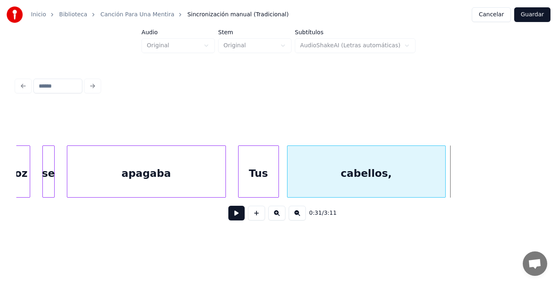
click at [446, 175] on div at bounding box center [444, 171] width 2 height 51
click at [232, 220] on button at bounding box center [236, 213] width 16 height 15
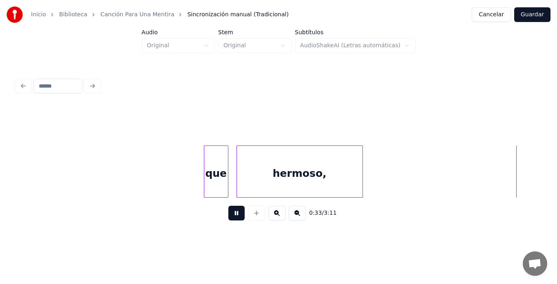
scroll to position [0, 6954]
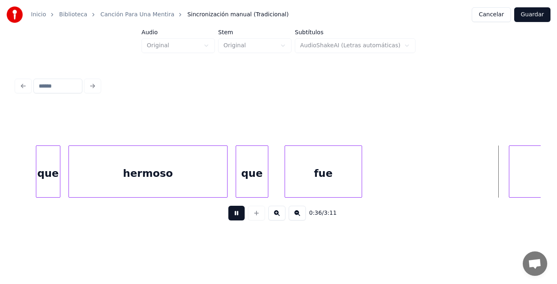
click at [172, 169] on div "hermoso" at bounding box center [148, 173] width 158 height 55
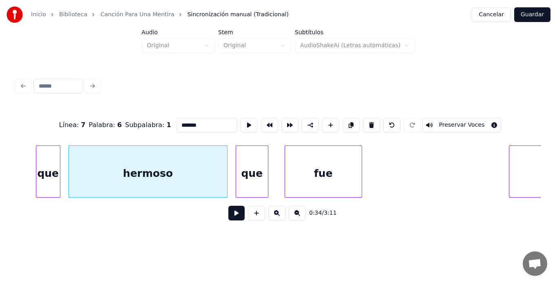
click at [44, 183] on div "que" at bounding box center [48, 173] width 24 height 55
type input "***"
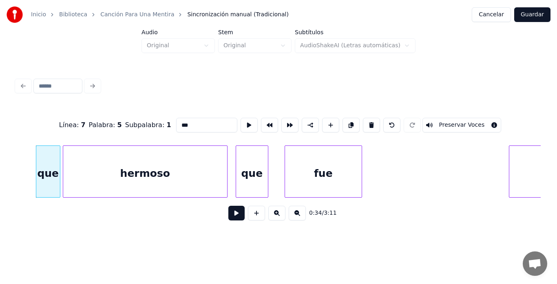
click at [63, 191] on div at bounding box center [64, 171] width 2 height 51
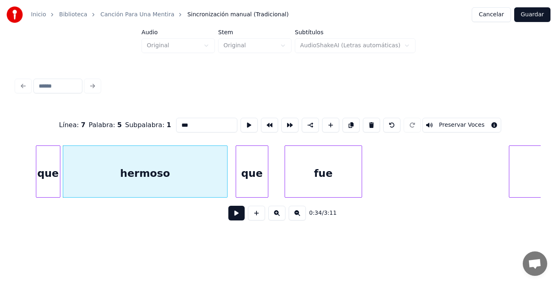
click at [229, 227] on div "0:34 / 3:11" at bounding box center [278, 213] width 525 height 31
click at [232, 221] on button at bounding box center [236, 213] width 16 height 15
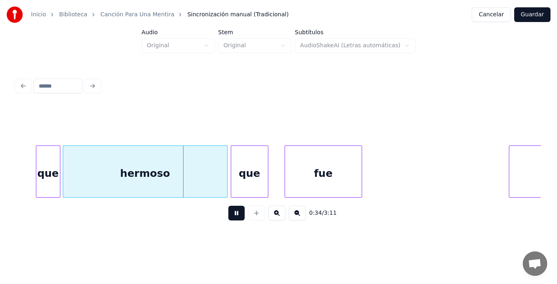
click at [233, 191] on div at bounding box center [232, 171] width 2 height 51
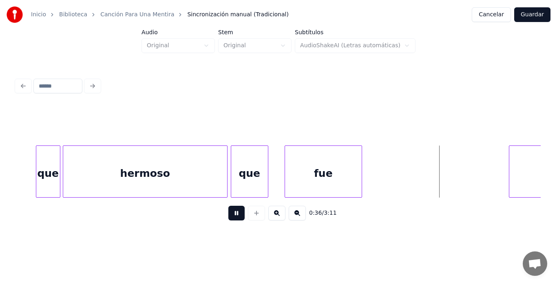
click at [290, 184] on div "fue" at bounding box center [323, 173] width 77 height 55
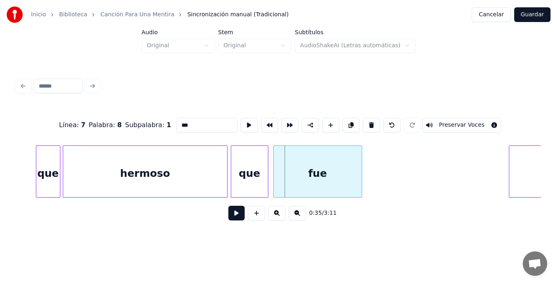
click at [274, 184] on div at bounding box center [275, 171] width 2 height 51
click at [234, 217] on button at bounding box center [236, 213] width 16 height 15
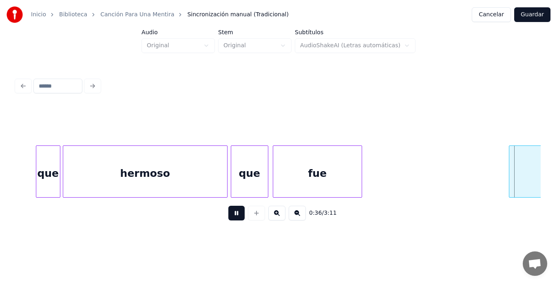
scroll to position [0, 7479]
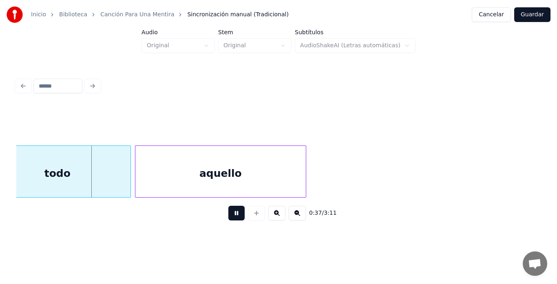
click at [234, 217] on button at bounding box center [236, 213] width 16 height 15
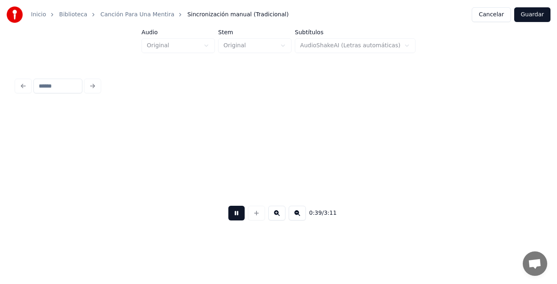
scroll to position [0, 8005]
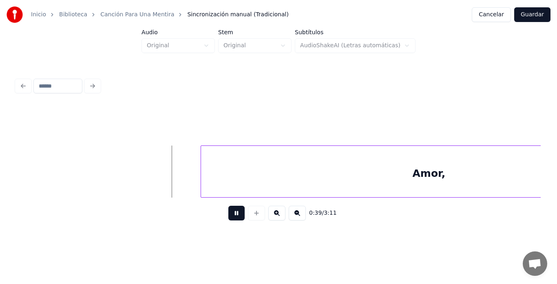
click at [234, 217] on button at bounding box center [236, 213] width 16 height 15
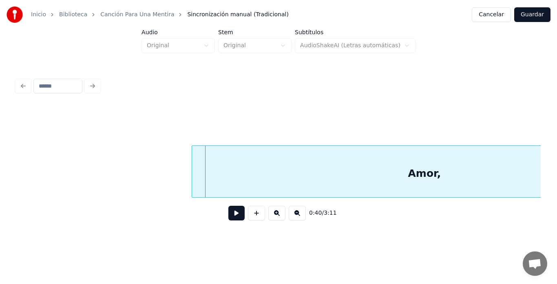
click at [192, 183] on div at bounding box center [193, 171] width 2 height 51
click at [228, 221] on button at bounding box center [236, 213] width 16 height 15
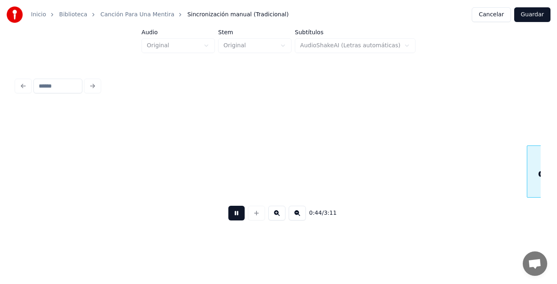
scroll to position [0, 9056]
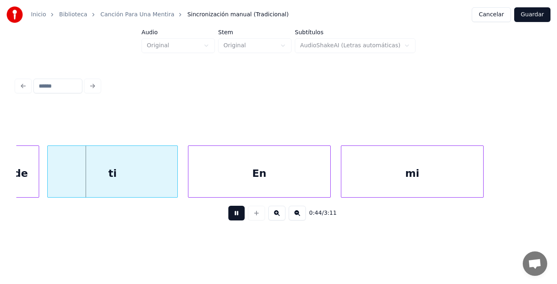
click at [265, 174] on div "En" at bounding box center [260, 173] width 142 height 55
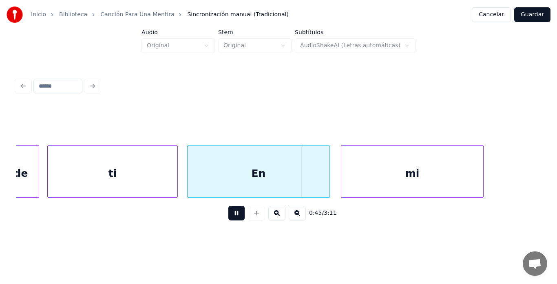
click at [273, 175] on div "En" at bounding box center [259, 173] width 142 height 55
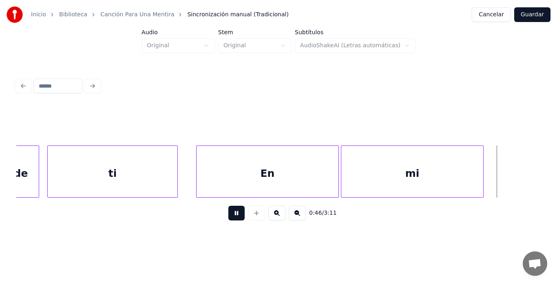
click at [229, 220] on button at bounding box center [236, 213] width 16 height 15
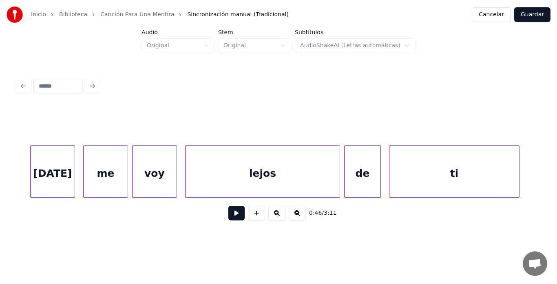
scroll to position [0, 8651]
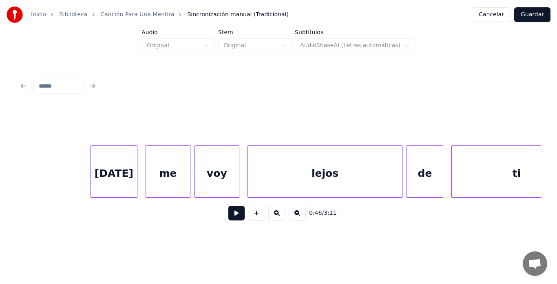
click at [92, 191] on div at bounding box center [92, 171] width 2 height 51
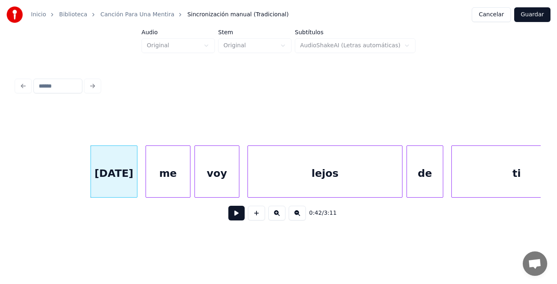
click at [228, 213] on button at bounding box center [236, 213] width 16 height 15
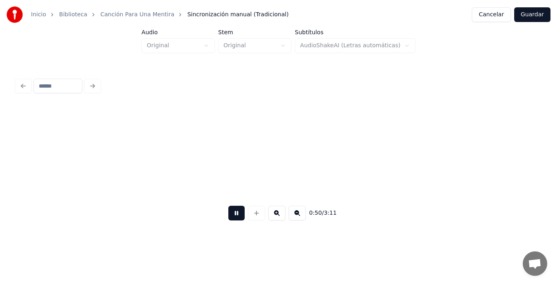
scroll to position [0, 10228]
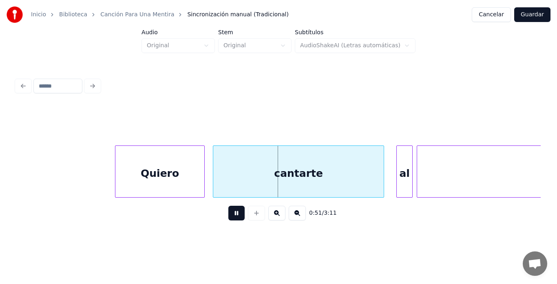
click at [228, 213] on button at bounding box center [236, 213] width 16 height 15
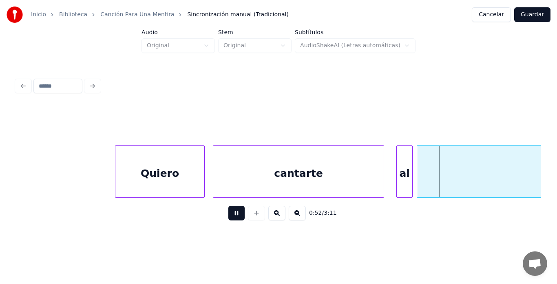
click at [228, 213] on button at bounding box center [236, 213] width 16 height 15
click at [481, 18] on button "Cancelar" at bounding box center [491, 14] width 39 height 15
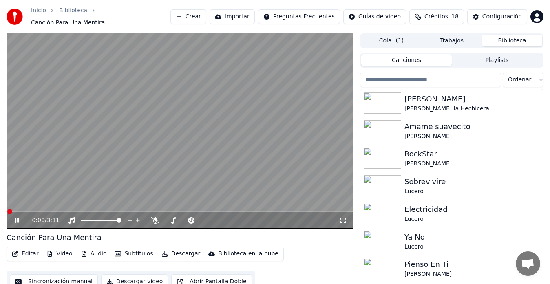
click at [34, 252] on button "Editar" at bounding box center [25, 253] width 33 height 11
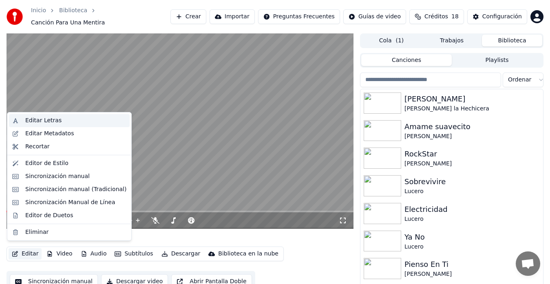
click at [44, 122] on div "Editar Letras" at bounding box center [43, 121] width 36 height 8
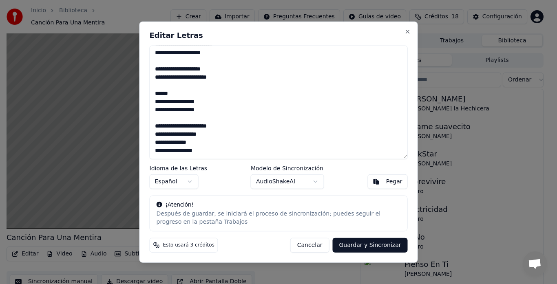
scroll to position [41, 0]
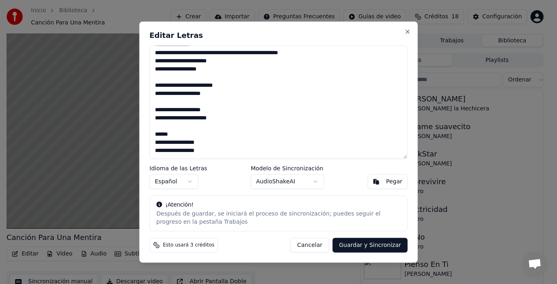
click at [232, 87] on textarea at bounding box center [279, 102] width 258 height 114
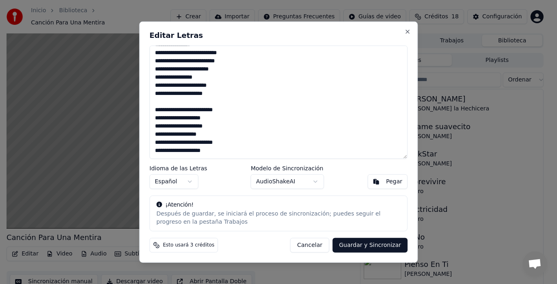
scroll to position [415, 0]
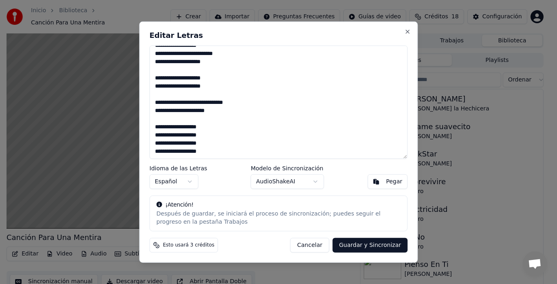
click at [329, 247] on button "Cancelar" at bounding box center [310, 245] width 39 height 15
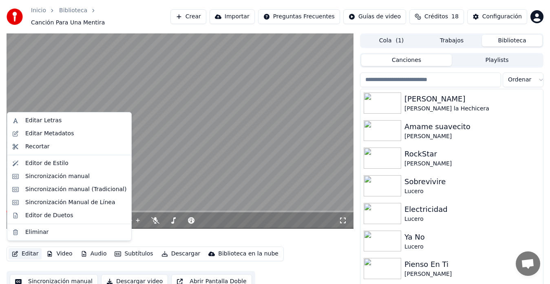
click at [32, 249] on button "Editar" at bounding box center [25, 253] width 33 height 11
click at [42, 186] on div "Sincronización manual (Tradicional)" at bounding box center [75, 190] width 101 height 8
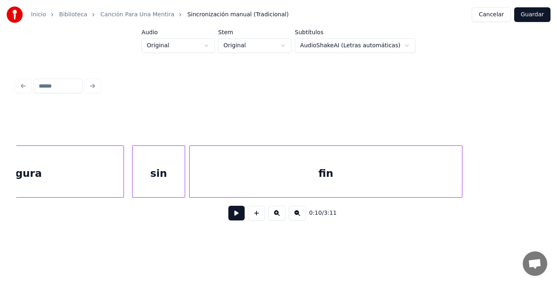
scroll to position [0, 9651]
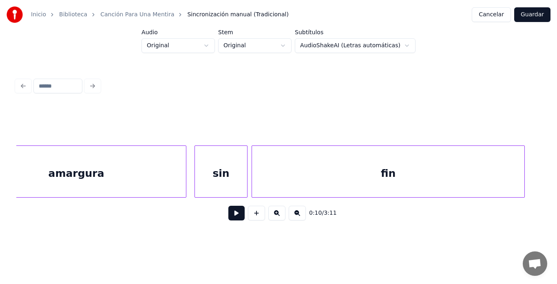
click at [481, 21] on button "Cancelar" at bounding box center [491, 14] width 39 height 15
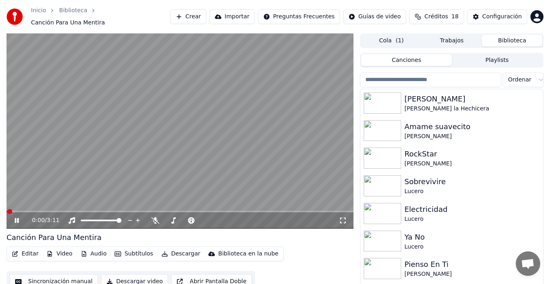
click at [24, 248] on button "Editar" at bounding box center [25, 253] width 33 height 11
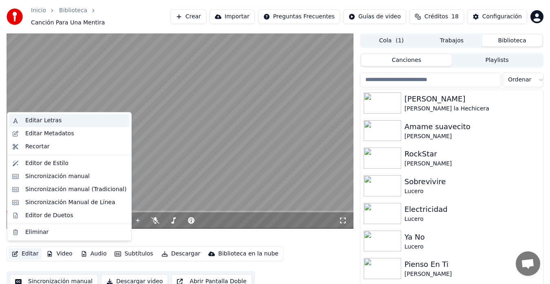
click at [60, 125] on div "Editar Letras" at bounding box center [69, 120] width 121 height 13
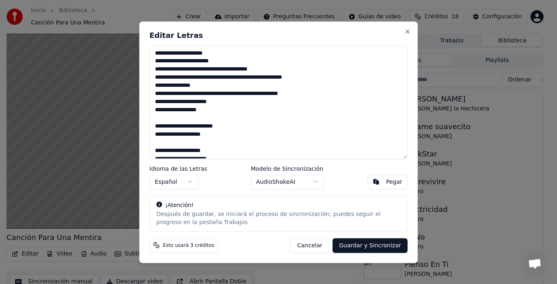
scroll to position [41, 0]
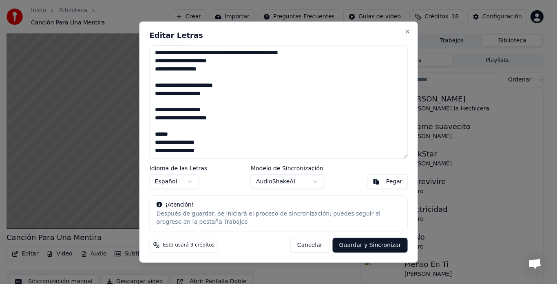
click at [215, 142] on textarea at bounding box center [279, 102] width 258 height 114
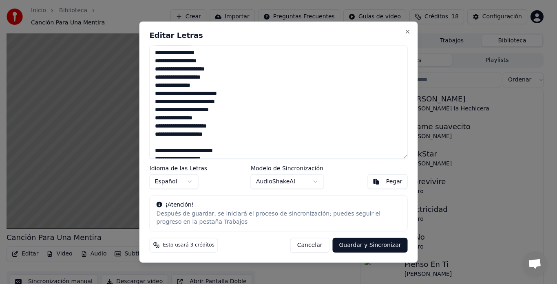
scroll to position [326, 0]
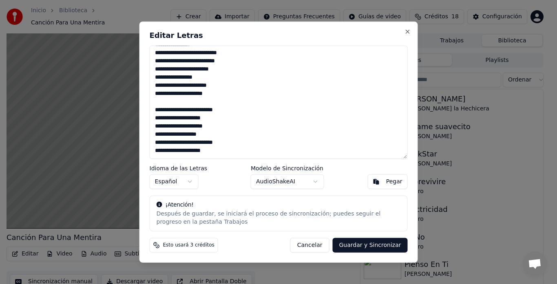
click at [346, 240] on button "Guardar y Sincronizar" at bounding box center [370, 245] width 75 height 15
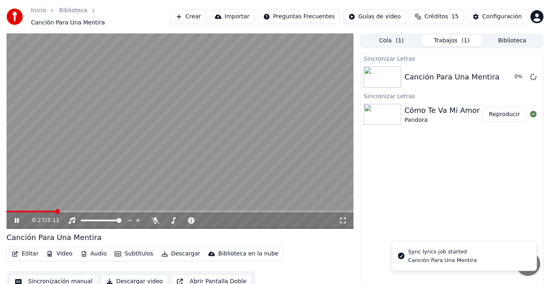
click at [16, 220] on div "0:27 / 3:11" at bounding box center [180, 221] width 341 height 8
click at [16, 218] on icon at bounding box center [17, 220] width 4 height 5
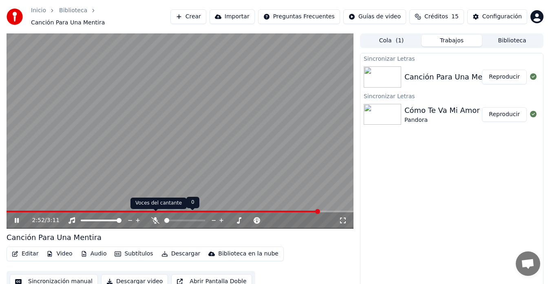
click at [153, 217] on icon at bounding box center [155, 220] width 8 height 7
click at [506, 73] on button "Reproducir" at bounding box center [504, 77] width 45 height 15
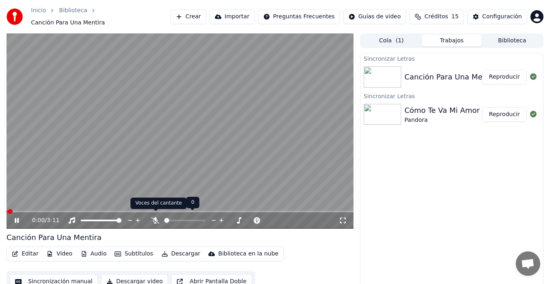
click at [152, 217] on icon at bounding box center [155, 220] width 8 height 7
click at [179, 218] on span at bounding box center [179, 220] width 5 height 5
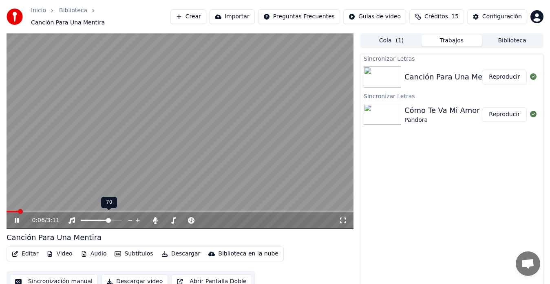
click at [109, 218] on span at bounding box center [108, 220] width 5 height 5
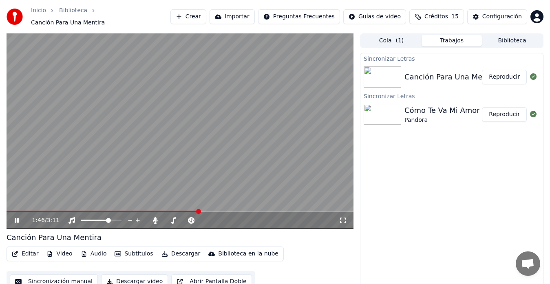
click at [32, 248] on button "Editar" at bounding box center [25, 253] width 33 height 11
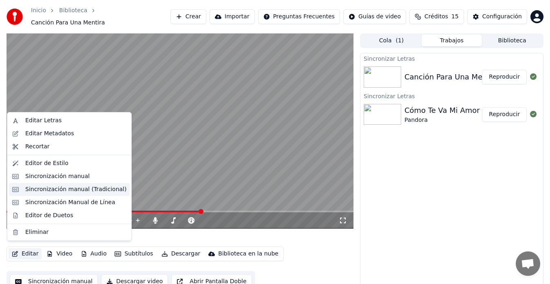
click at [46, 187] on div "Sincronización manual (Tradicional)" at bounding box center [75, 190] width 101 height 8
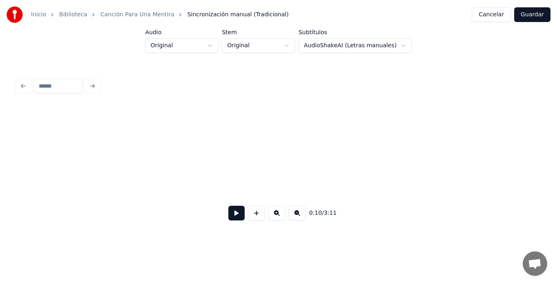
scroll to position [0, 2195]
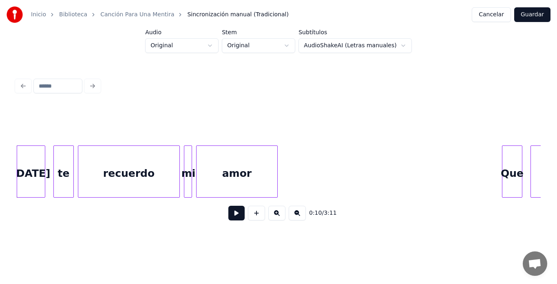
click at [228, 219] on button at bounding box center [236, 213] width 16 height 15
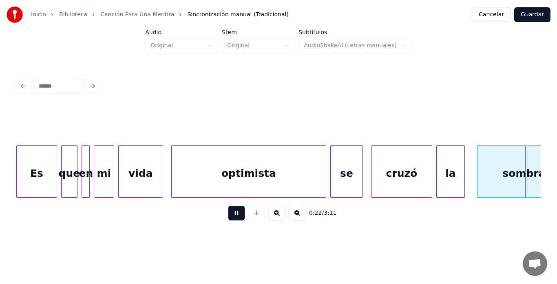
scroll to position [0, 4661]
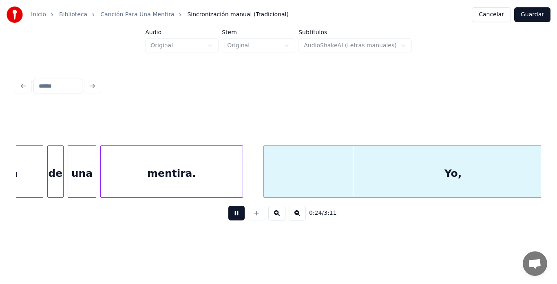
click at [277, 173] on div "Yo," at bounding box center [453, 173] width 379 height 55
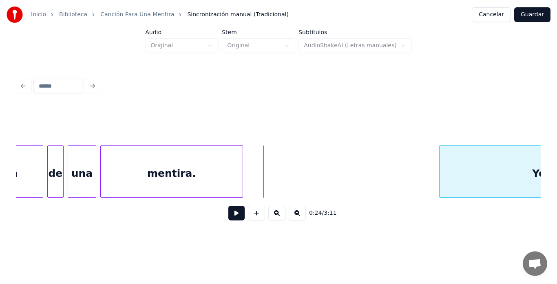
click at [441, 182] on div at bounding box center [441, 171] width 2 height 51
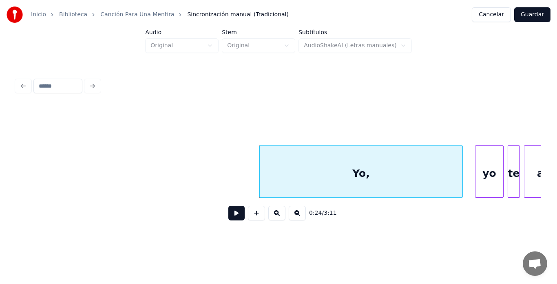
scroll to position [0, 4903]
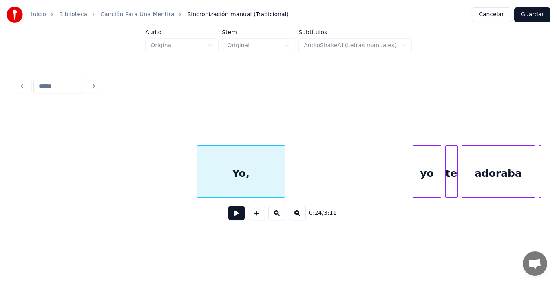
click at [284, 171] on div at bounding box center [283, 171] width 2 height 51
click at [389, 177] on div at bounding box center [390, 171] width 2 height 51
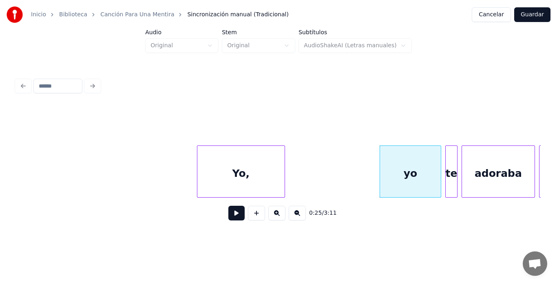
click at [277, 176] on div "Yo," at bounding box center [240, 173] width 87 height 55
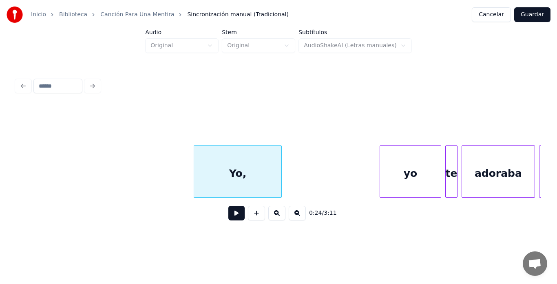
click at [228, 215] on button at bounding box center [236, 213] width 16 height 15
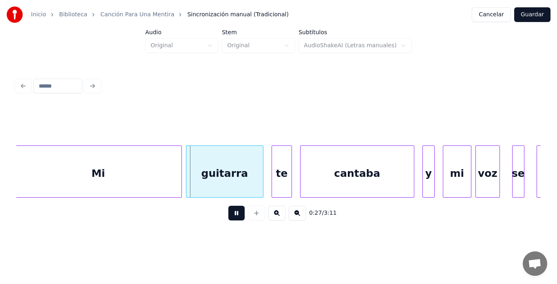
click at [135, 166] on div "Mi" at bounding box center [98, 173] width 166 height 55
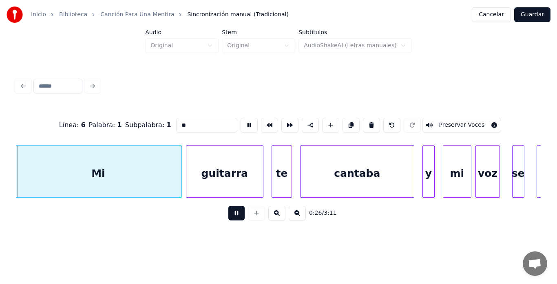
scroll to position [0, 5427]
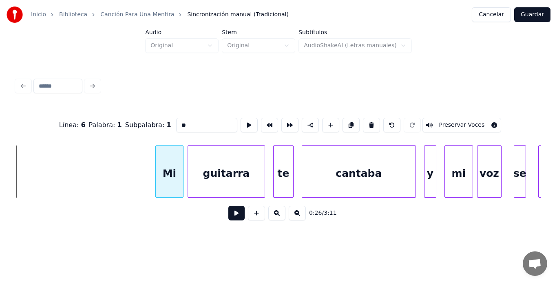
click at [157, 191] on div at bounding box center [157, 171] width 2 height 51
click at [174, 191] on div at bounding box center [174, 171] width 2 height 51
click at [180, 192] on div at bounding box center [179, 171] width 2 height 51
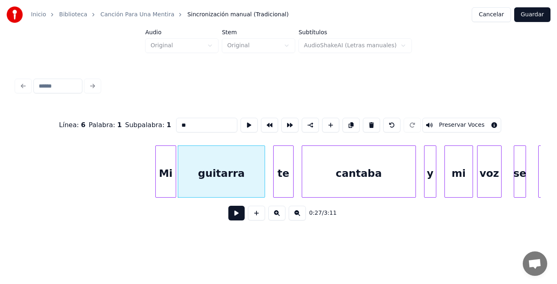
click at [228, 218] on button at bounding box center [236, 213] width 16 height 15
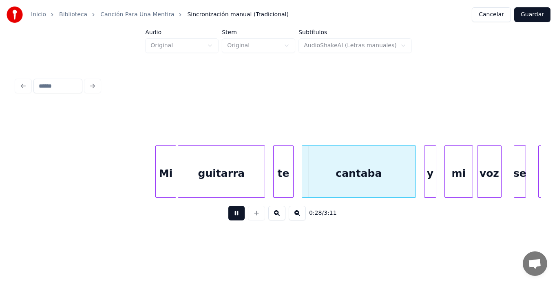
click at [228, 218] on button at bounding box center [236, 213] width 16 height 15
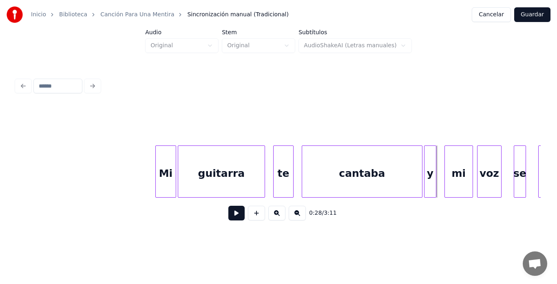
click at [421, 170] on div at bounding box center [421, 171] width 2 height 51
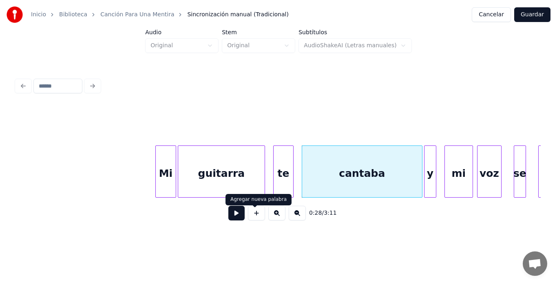
click at [236, 213] on button at bounding box center [236, 213] width 16 height 15
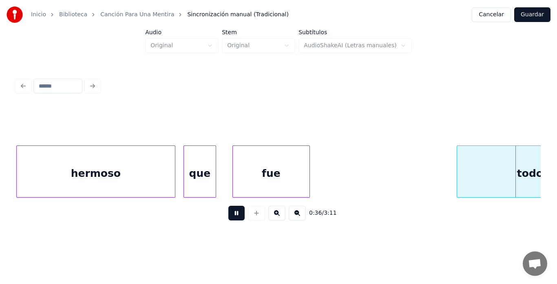
scroll to position [0, 7530]
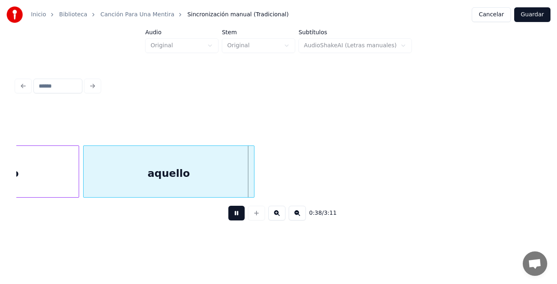
click at [212, 189] on div "aquello" at bounding box center [169, 173] width 171 height 55
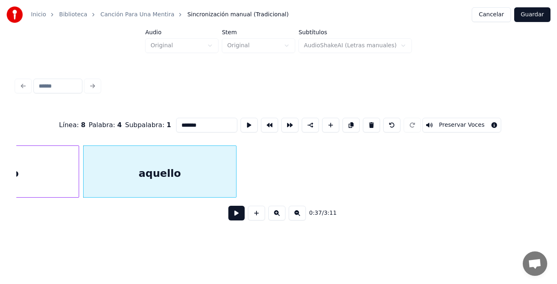
click at [235, 175] on div at bounding box center [235, 171] width 2 height 51
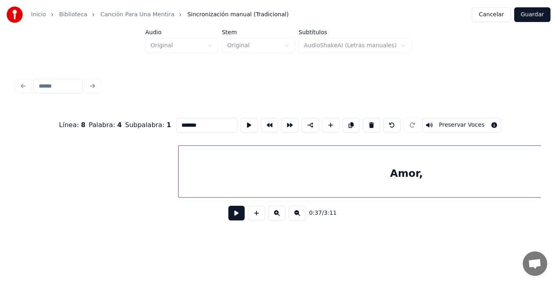
scroll to position [0, 8089]
click at [162, 180] on div "Amor," at bounding box center [344, 173] width 456 height 55
type input "*****"
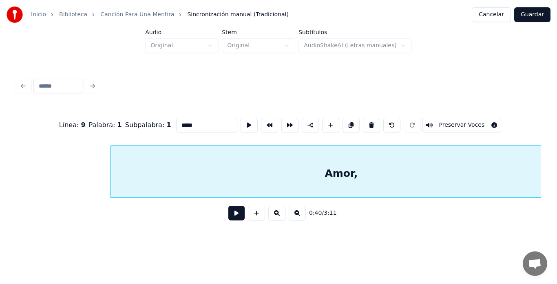
click at [112, 189] on div at bounding box center [112, 171] width 2 height 51
click at [228, 213] on button at bounding box center [236, 213] width 16 height 15
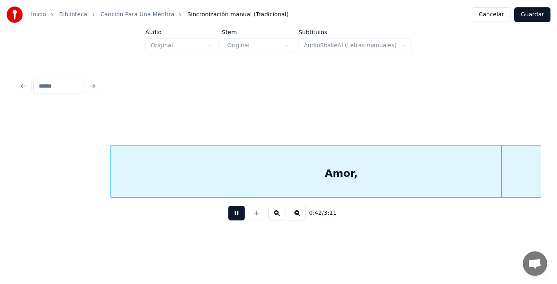
click at [228, 213] on button at bounding box center [236, 213] width 16 height 15
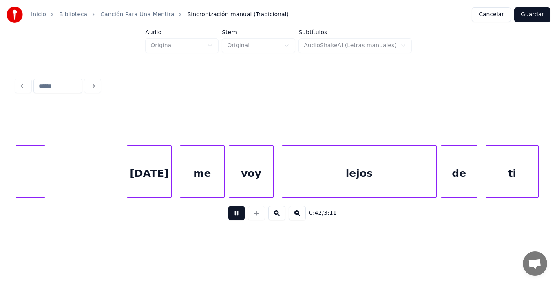
click at [228, 214] on button at bounding box center [236, 213] width 16 height 15
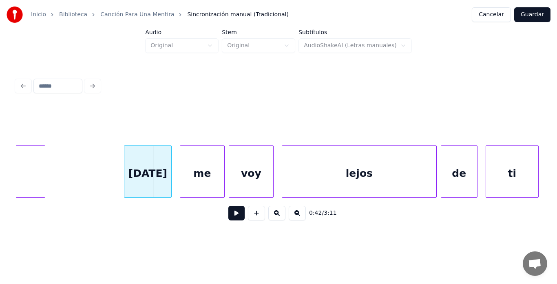
click at [125, 177] on div at bounding box center [125, 171] width 2 height 51
click at [175, 186] on div at bounding box center [174, 171] width 2 height 51
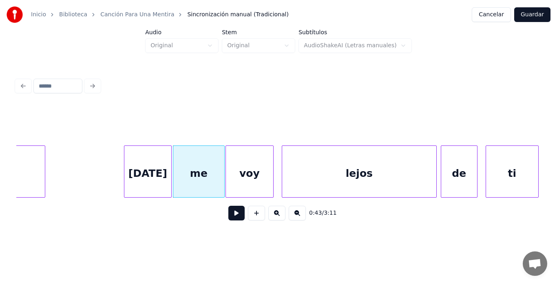
click at [227, 184] on div at bounding box center [227, 171] width 2 height 51
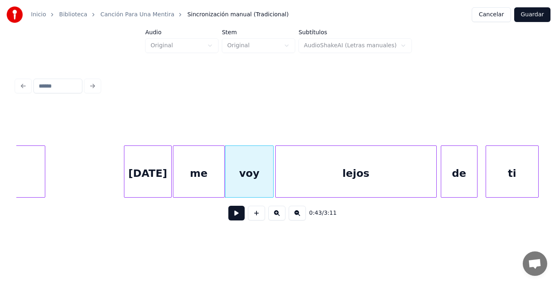
click at [277, 173] on div at bounding box center [277, 171] width 2 height 51
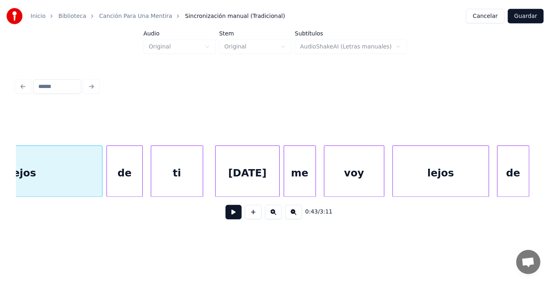
scroll to position [0, 8950]
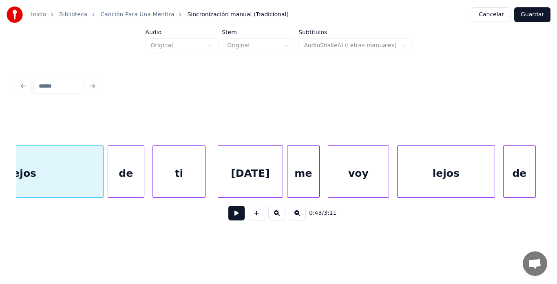
click at [139, 165] on div "de" at bounding box center [126, 173] width 36 height 55
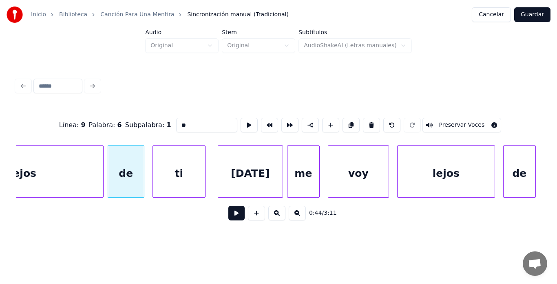
click at [172, 175] on div "ti" at bounding box center [179, 173] width 52 height 55
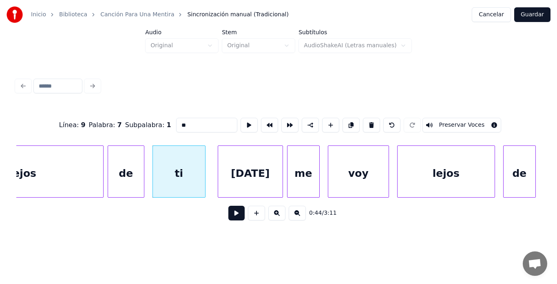
click at [251, 176] on div "[DATE]" at bounding box center [250, 173] width 64 height 55
type input "***"
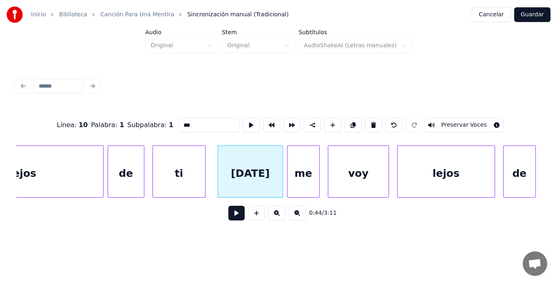
click at [531, 21] on button "Guardar" at bounding box center [533, 14] width 36 height 15
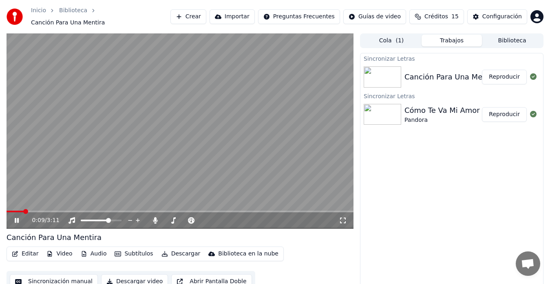
click at [148, 156] on video at bounding box center [180, 130] width 347 height 195
